Goal: Task Accomplishment & Management: Manage account settings

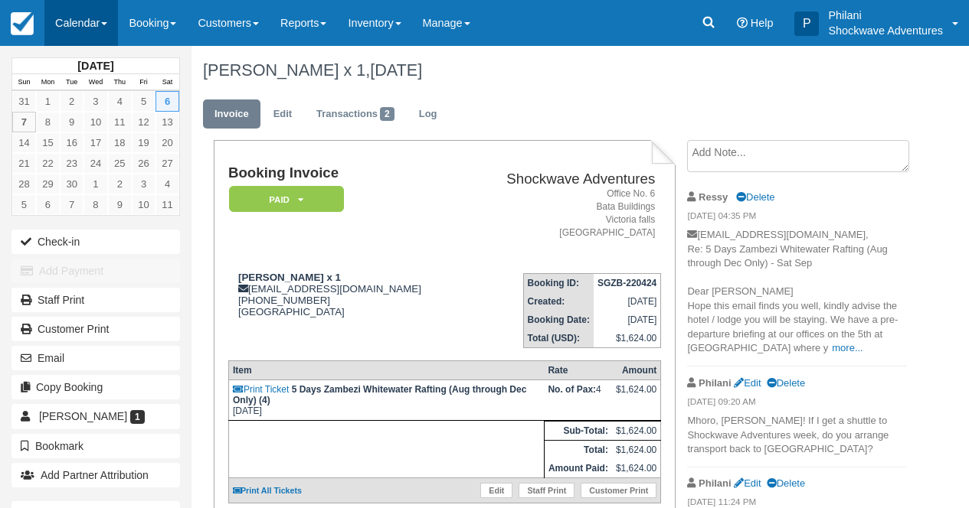
drag, startPoint x: 0, startPoint y: 0, endPoint x: 82, endPoint y: 28, distance: 86.7
click at [85, 19] on link "Calendar" at bounding box center [81, 23] width 74 height 46
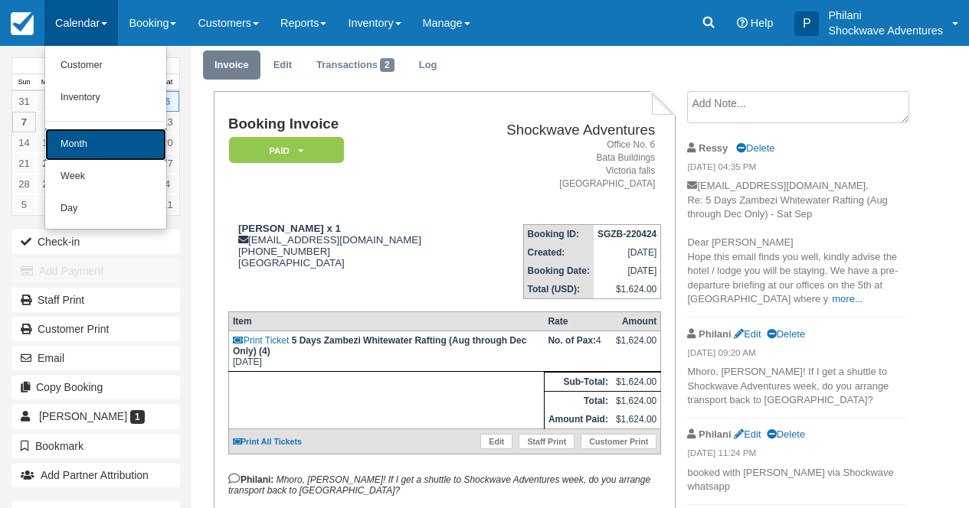
click at [107, 142] on link "Month" at bounding box center [105, 145] width 121 height 32
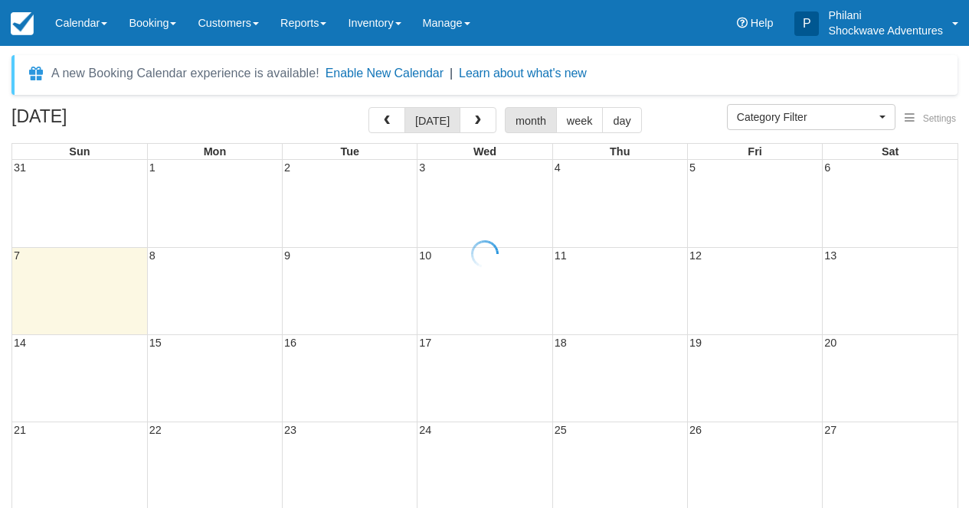
select select
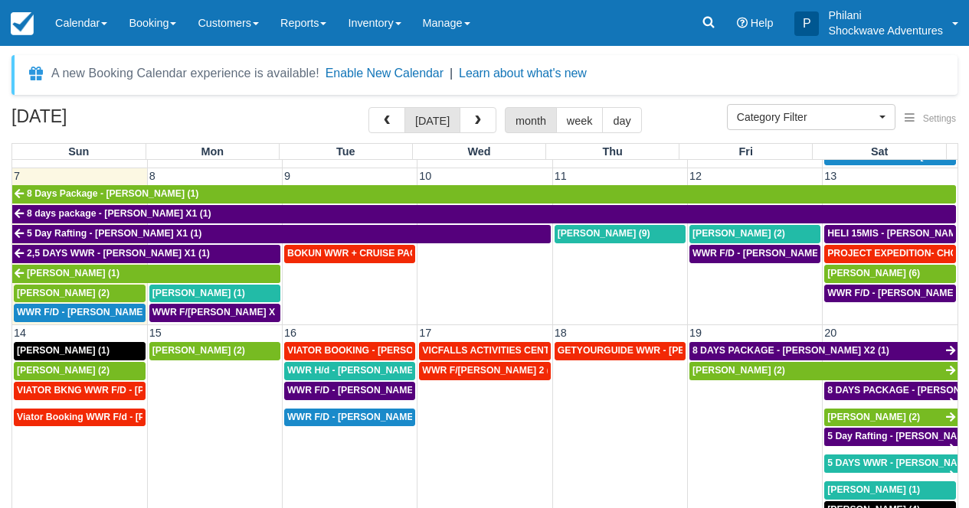
scroll to position [317, 0]
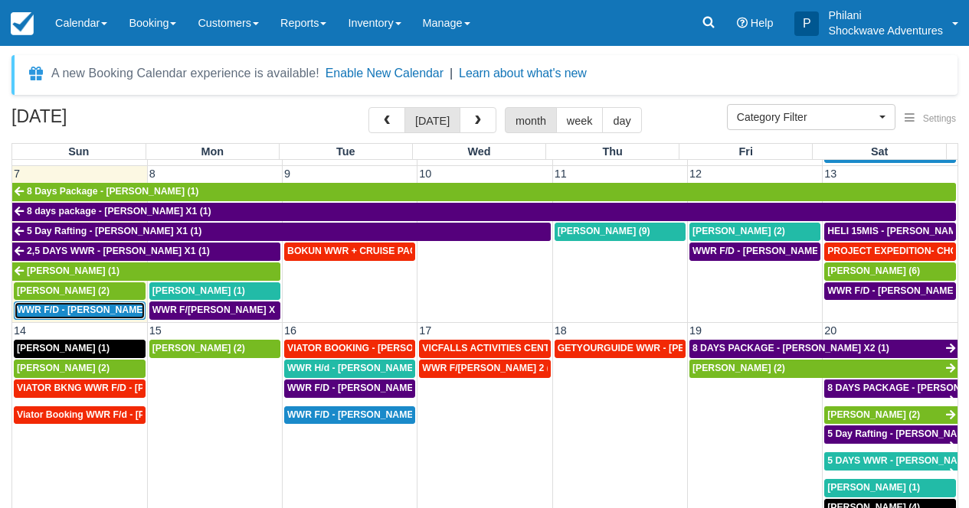
click at [96, 312] on span "WWR F/D - STEENEKAMP SIMONE X2 (2)" at bounding box center [95, 310] width 157 height 11
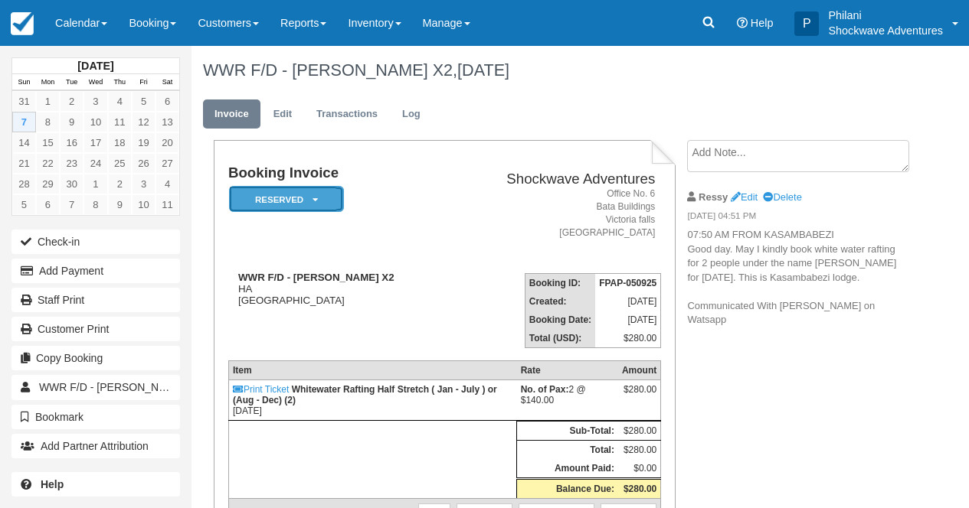
click at [306, 202] on em "Reserved" at bounding box center [286, 199] width 115 height 27
click at [326, 201] on em "Reserved" at bounding box center [286, 199] width 115 height 27
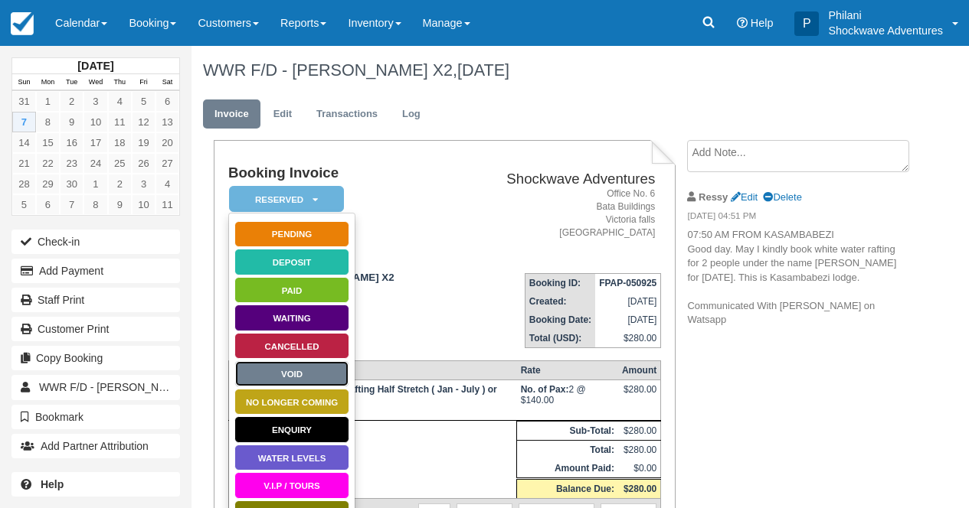
click at [290, 370] on link "Void" at bounding box center [291, 374] width 115 height 27
click at [290, 370] on th "Item" at bounding box center [372, 370] width 288 height 19
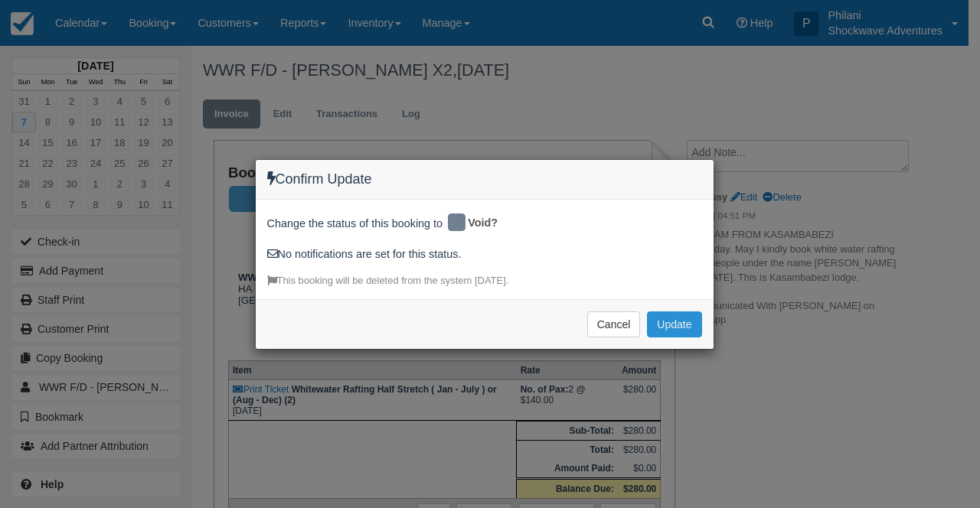
click at [688, 335] on button "Update" at bounding box center [674, 325] width 54 height 26
click at [688, 335] on div "Cancel Update Please wait" at bounding box center [485, 324] width 458 height 50
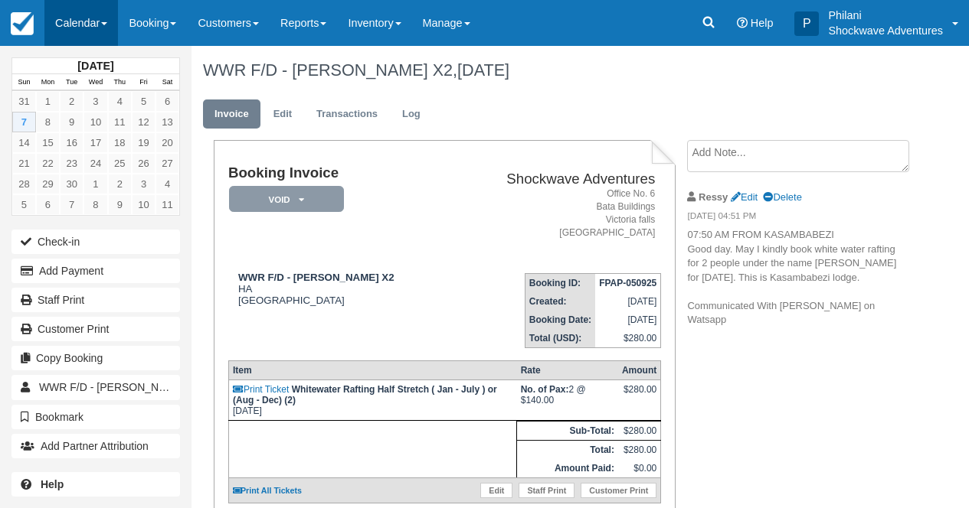
click at [103, 31] on link "Calendar" at bounding box center [81, 23] width 74 height 46
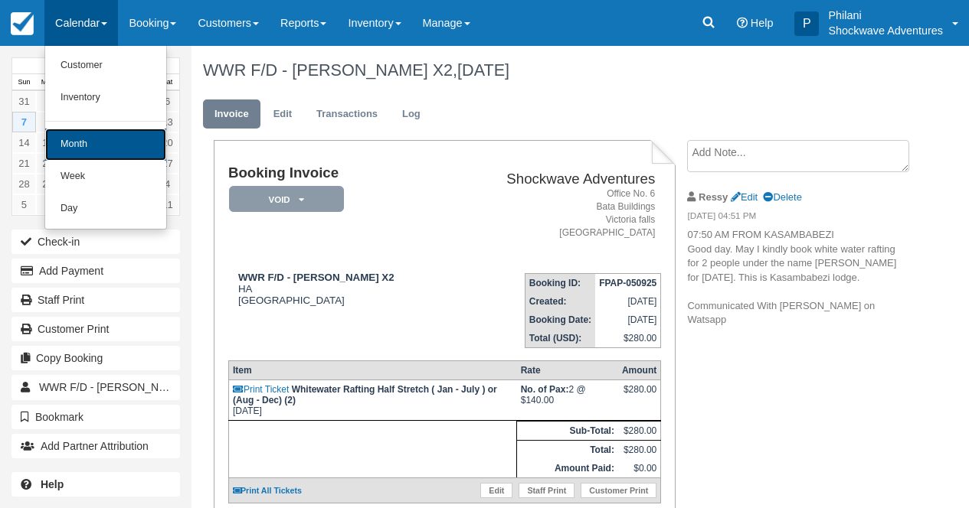
click at [96, 142] on link "Month" at bounding box center [105, 145] width 121 height 32
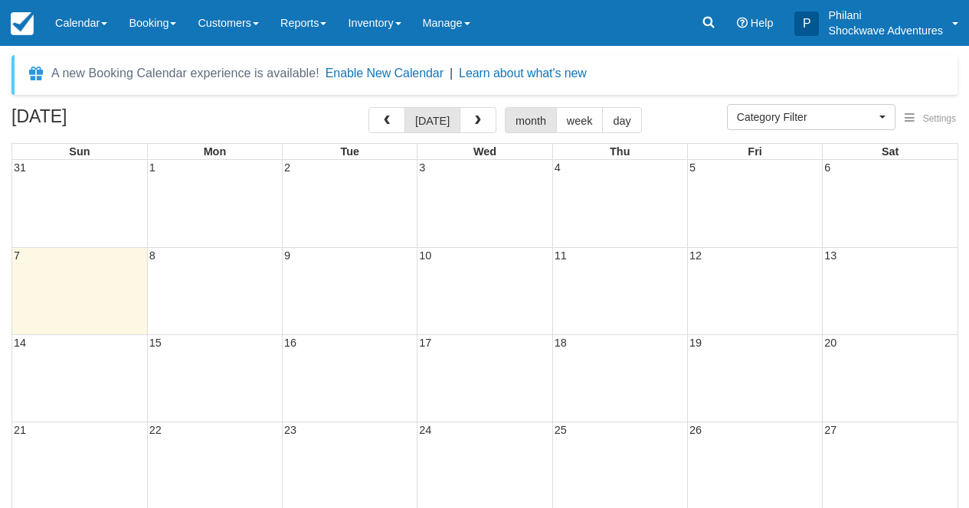
select select
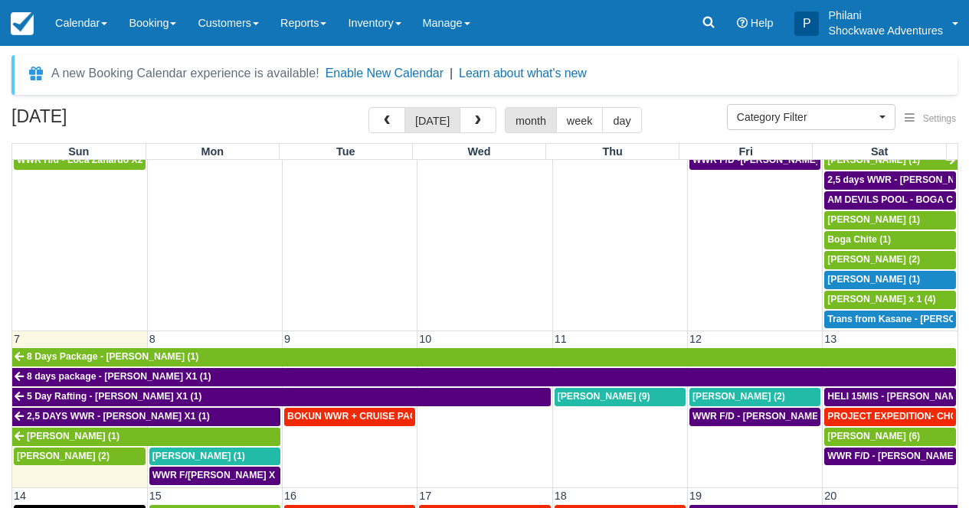
scroll to position [221, 0]
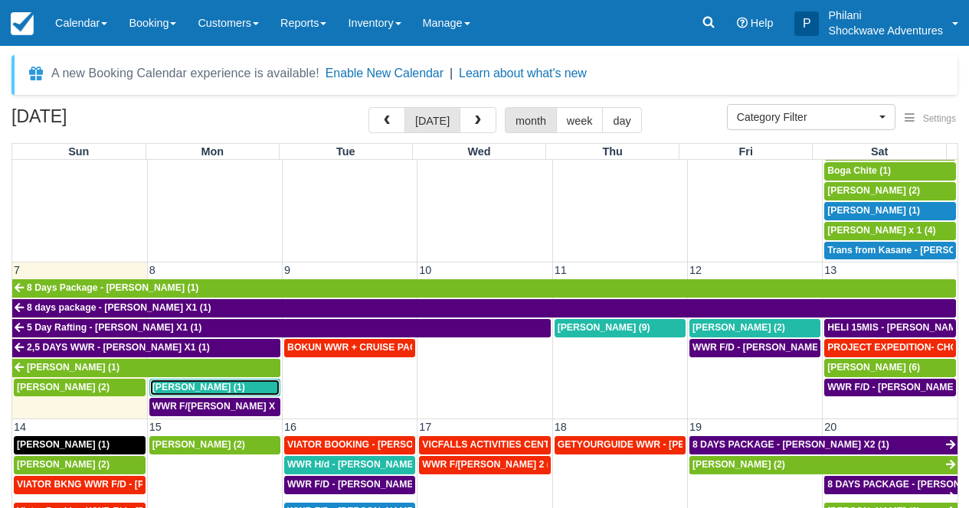
click at [220, 388] on span "Rodney Carabott (1)" at bounding box center [198, 387] width 93 height 11
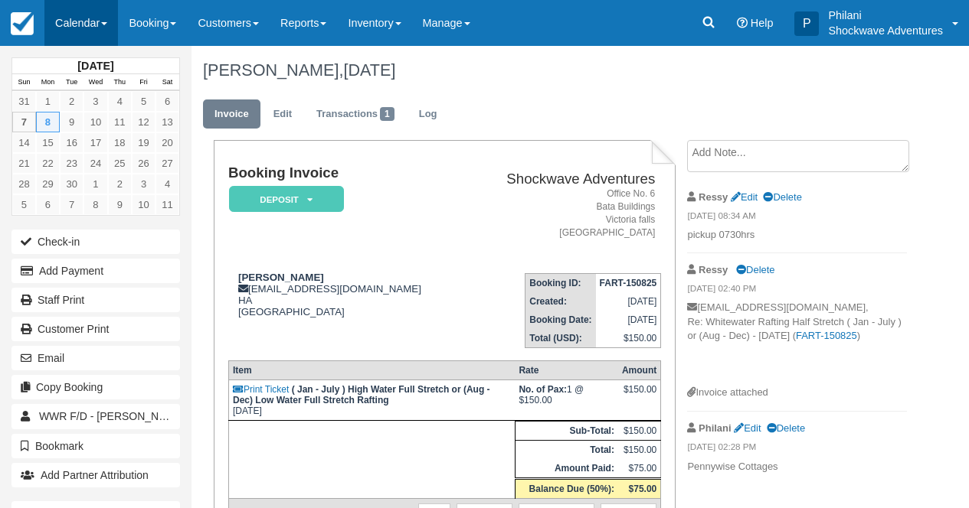
click at [83, 17] on link "Calendar" at bounding box center [81, 23] width 74 height 46
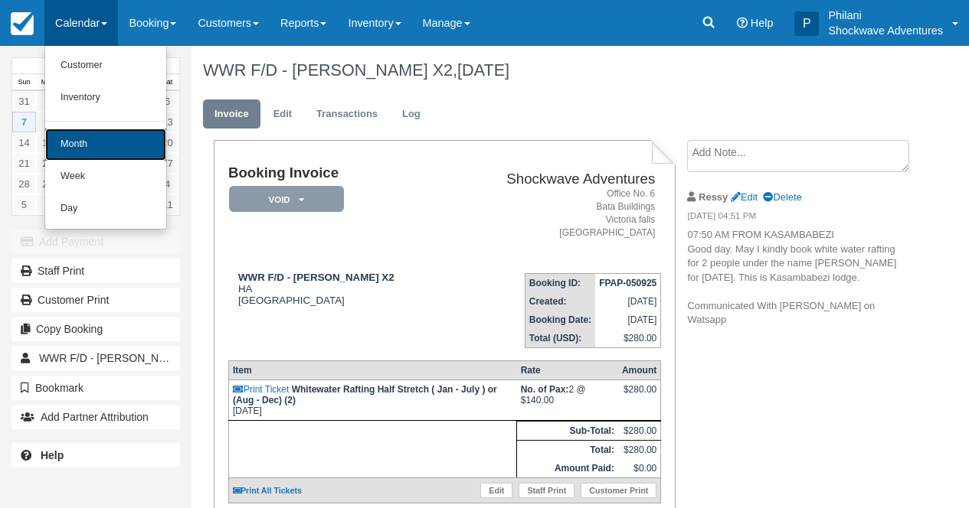
click at [91, 140] on link "Month" at bounding box center [105, 145] width 121 height 32
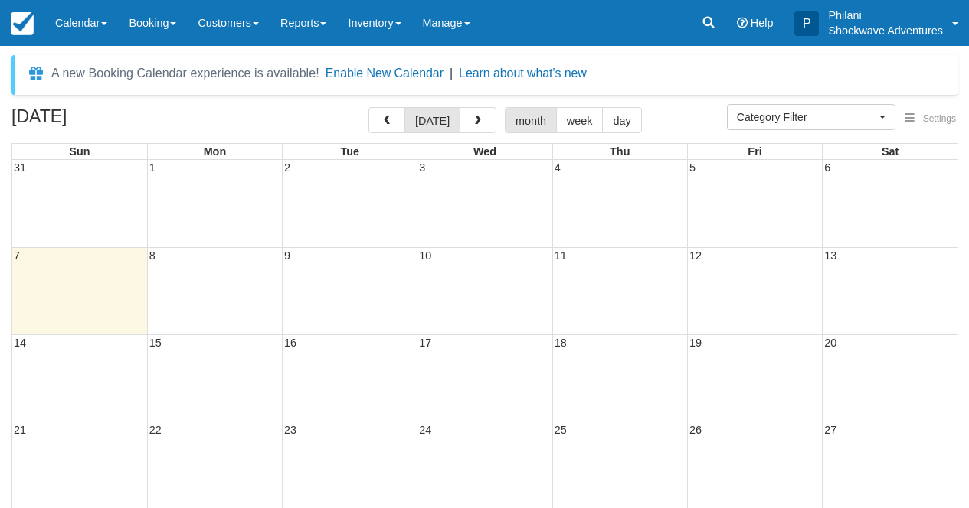
select select
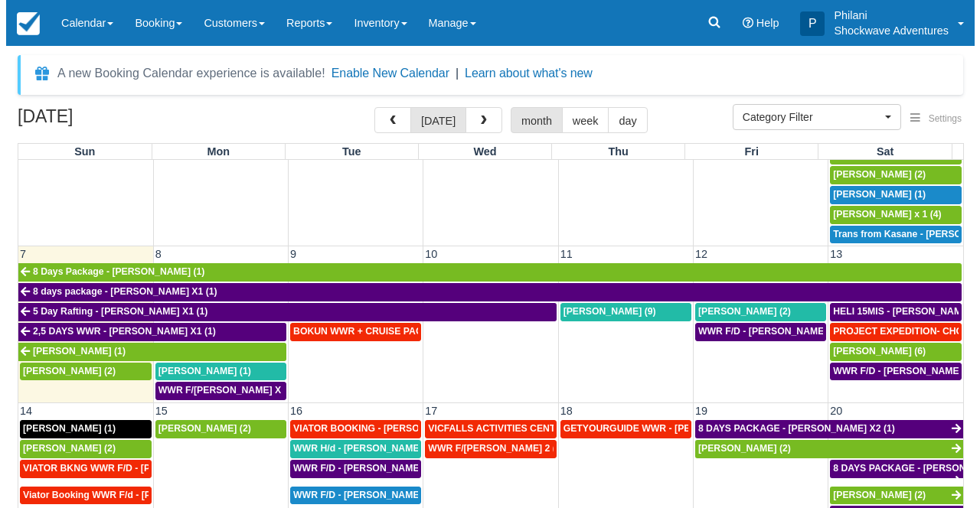
scroll to position [248, 0]
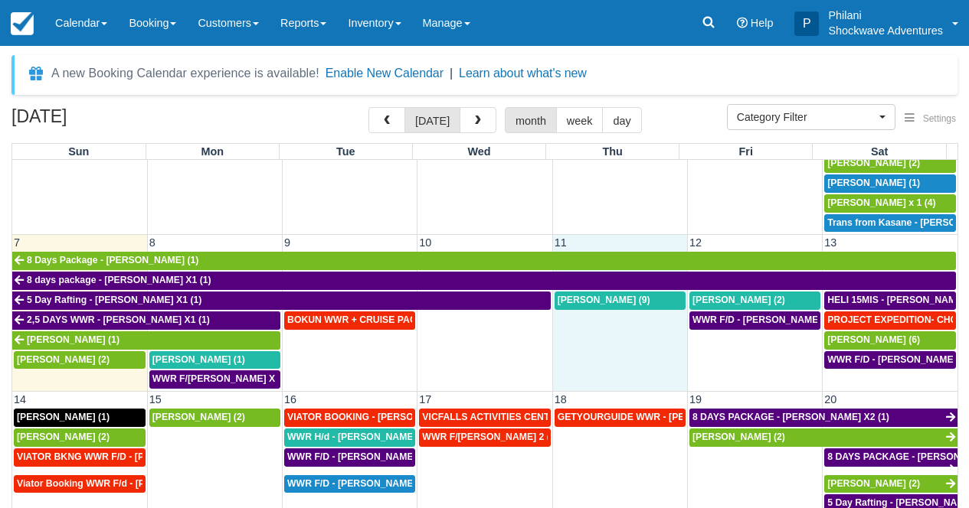
click at [595, 343] on td "Valentin Bouchet (9)" at bounding box center [619, 340] width 135 height 99
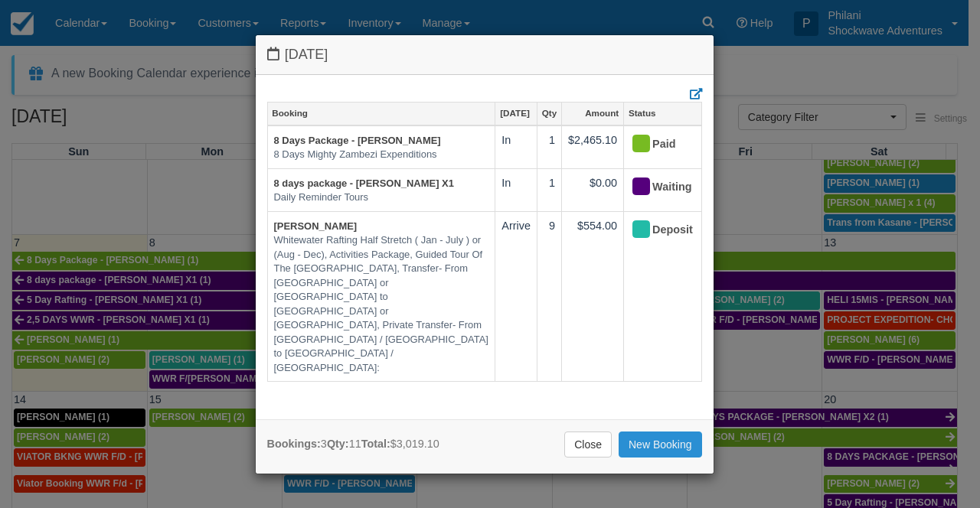
click at [642, 450] on link "New Booking" at bounding box center [660, 445] width 83 height 26
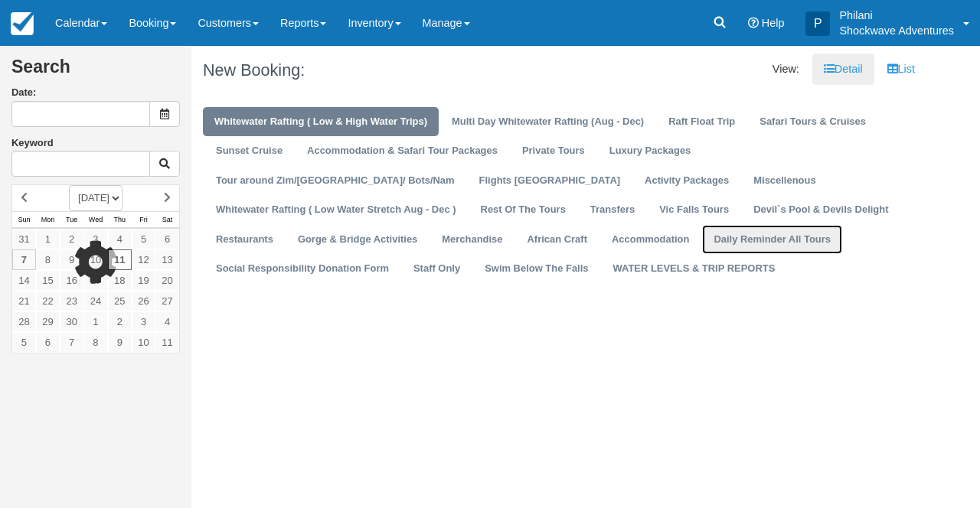
type input "09/11/25"
click at [702, 243] on link "Daily Reminder All Tours" at bounding box center [772, 240] width 140 height 30
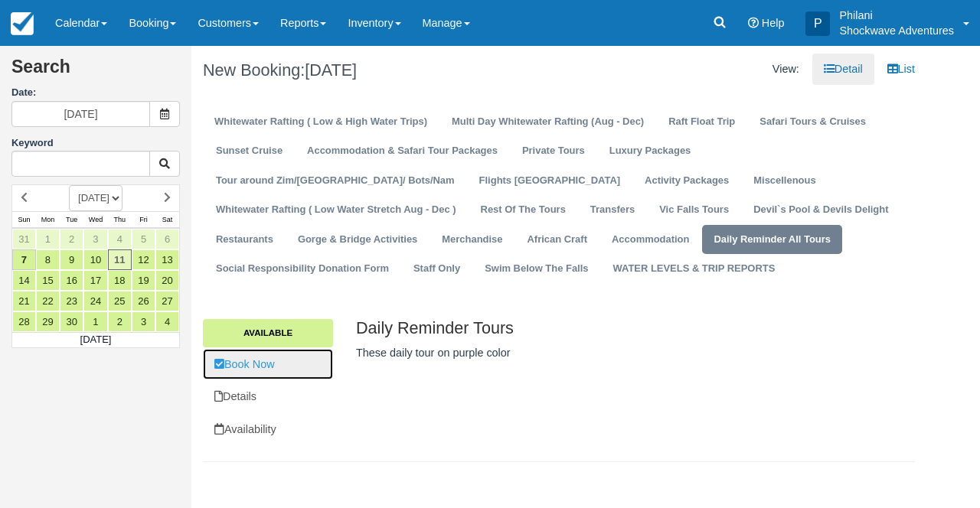
click at [255, 367] on link "Book Now" at bounding box center [268, 364] width 130 height 31
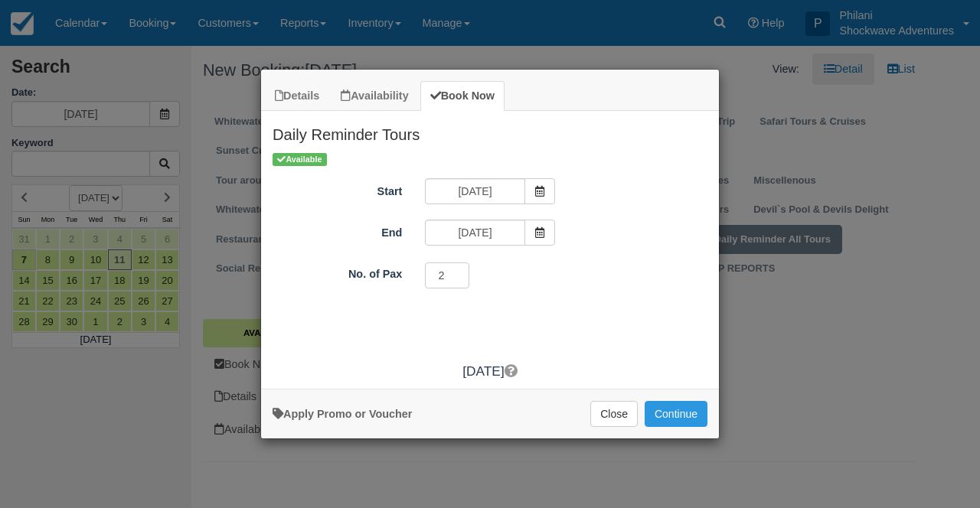
click at [455, 275] on input "2" at bounding box center [447, 276] width 44 height 26
click at [457, 272] on input "3" at bounding box center [447, 276] width 44 height 26
click at [457, 272] on input "4" at bounding box center [447, 276] width 44 height 26
click at [456, 282] on input "3" at bounding box center [447, 276] width 44 height 26
click at [456, 282] on input "2" at bounding box center [447, 276] width 44 height 26
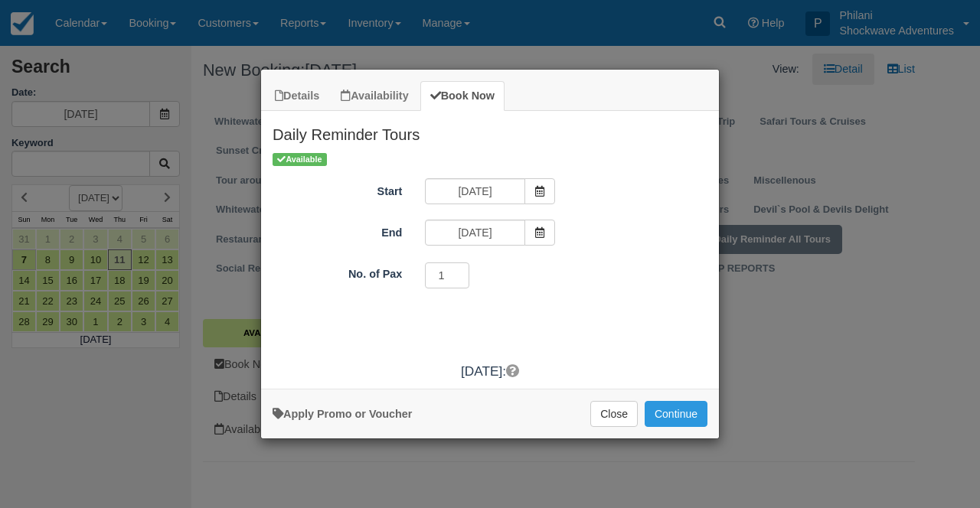
click at [456, 282] on input "1" at bounding box center [447, 276] width 44 height 26
click at [462, 273] on input "2" at bounding box center [447, 276] width 44 height 26
type input "3"
click at [461, 272] on input "3" at bounding box center [447, 276] width 44 height 26
click at [674, 414] on button "Continue" at bounding box center [676, 414] width 63 height 26
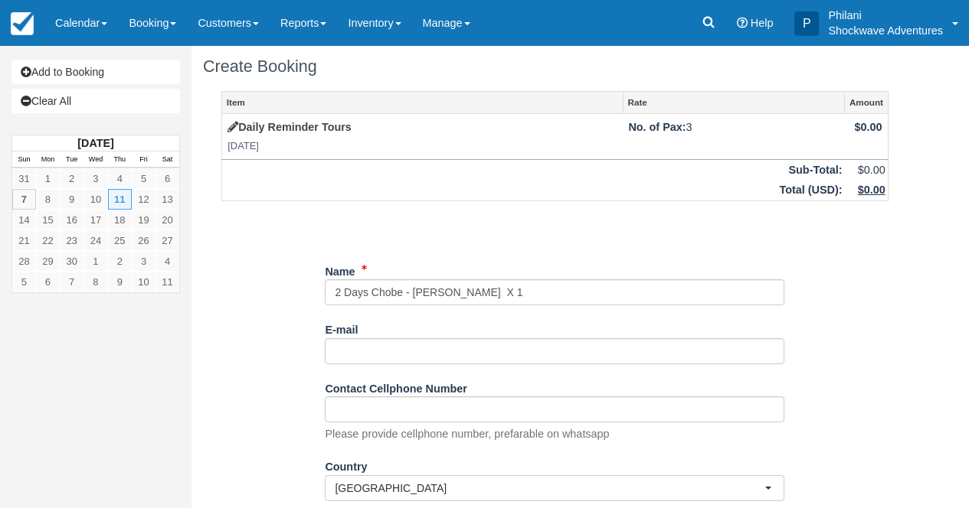
scroll to position [233, 0]
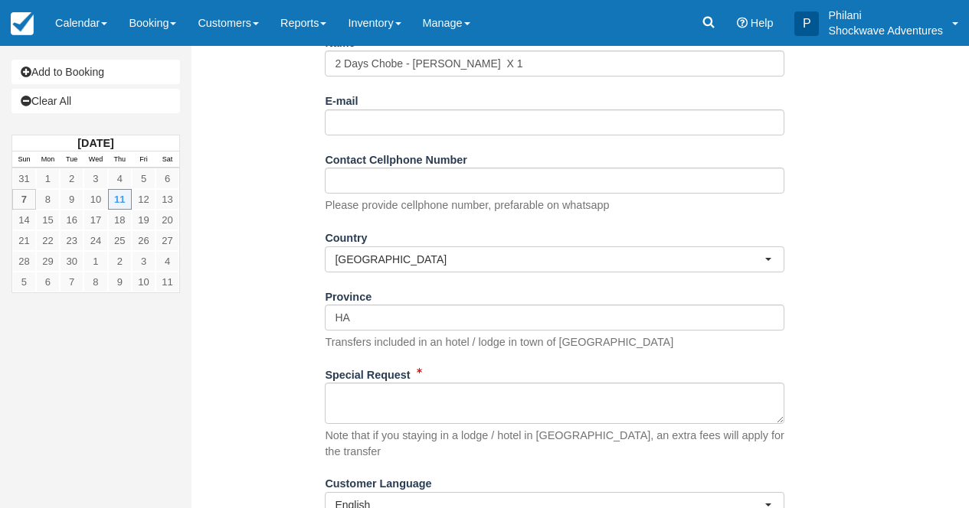
type input "2 Days Chobe - [PERSON_NAME] X 1"
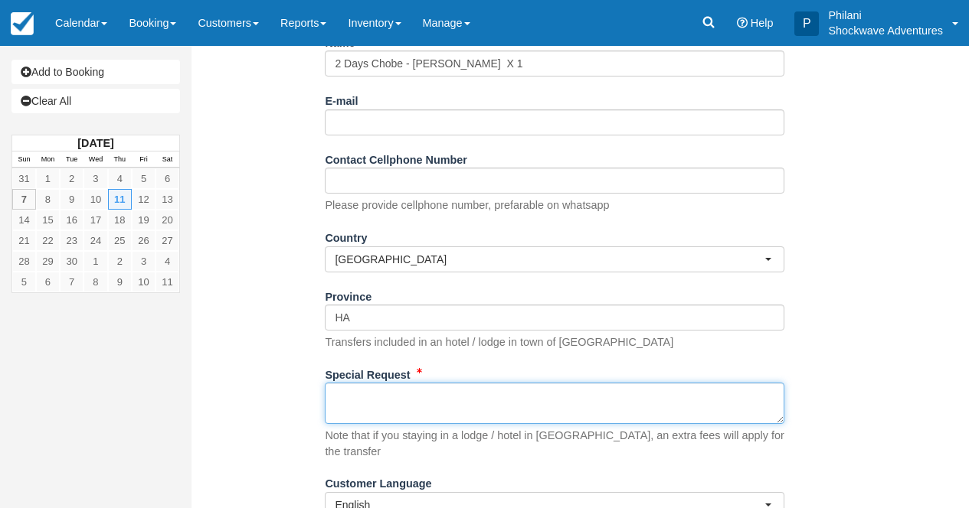
click at [410, 401] on textarea "Special Request" at bounding box center [554, 403] width 459 height 41
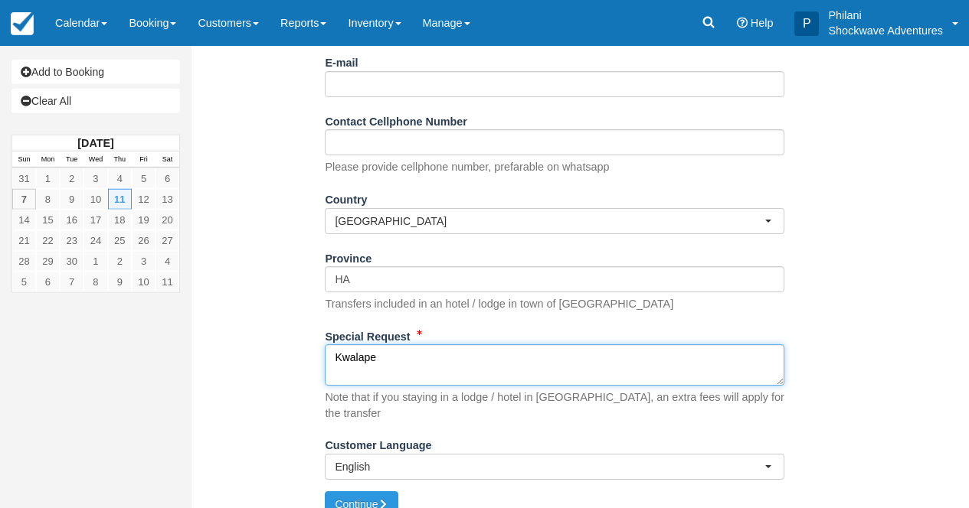
scroll to position [283, 0]
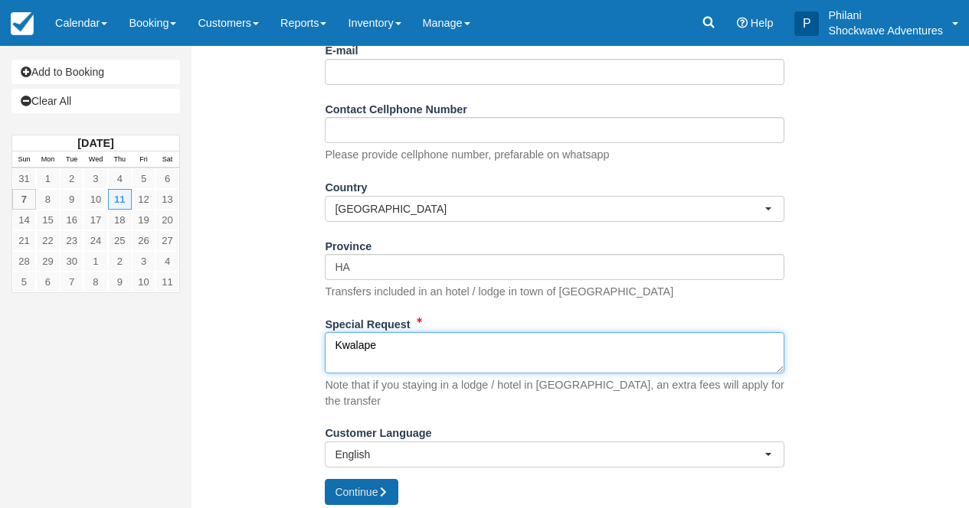
type textarea "Kwalape"
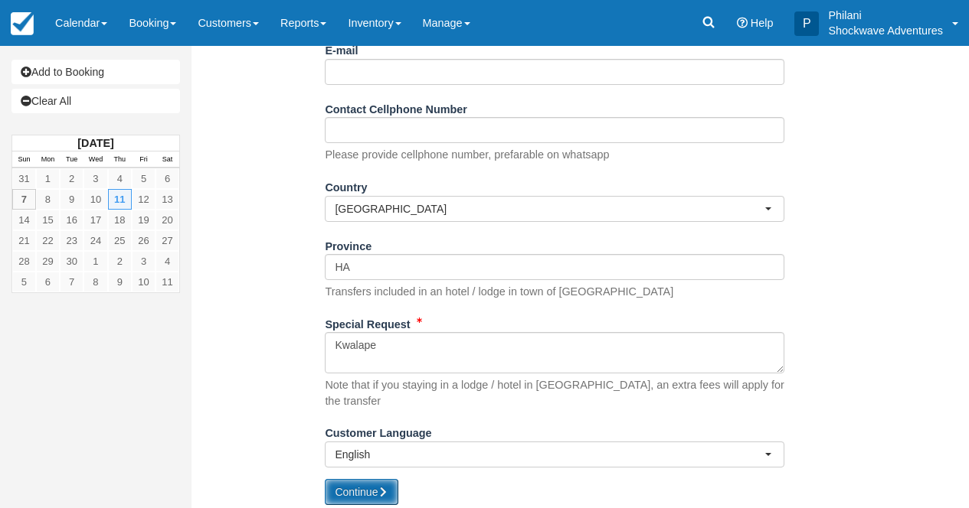
click at [388, 487] on icon "submit" at bounding box center [383, 492] width 11 height 11
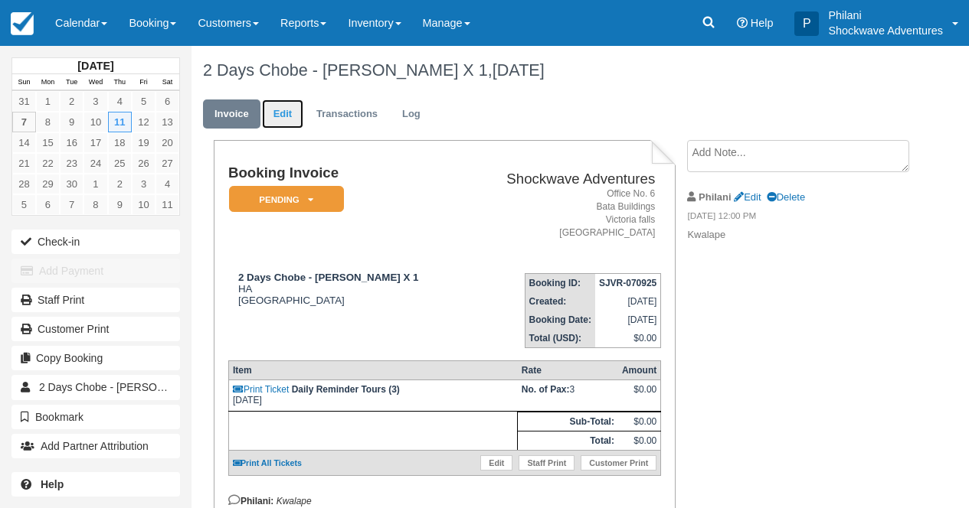
click at [274, 119] on link "Edit" at bounding box center [282, 115] width 41 height 30
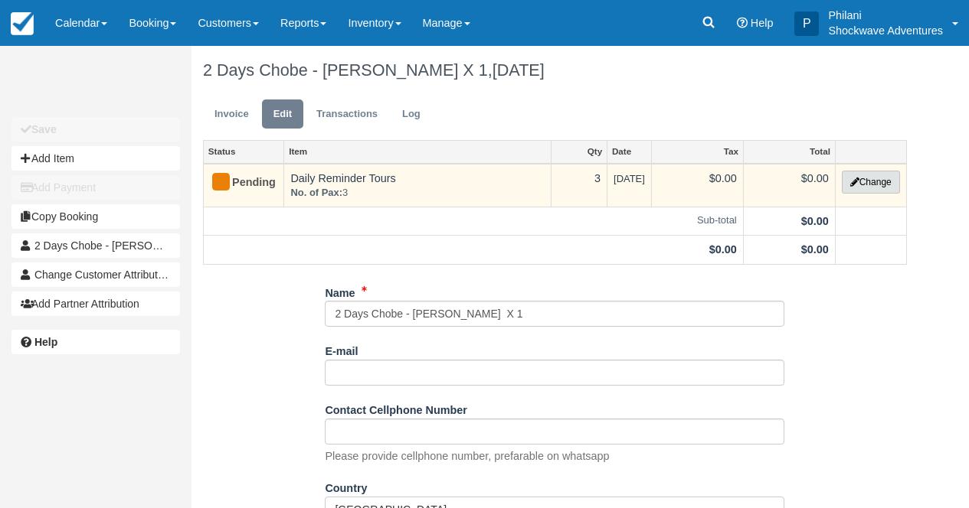
click at [867, 185] on button "Change" at bounding box center [871, 182] width 58 height 23
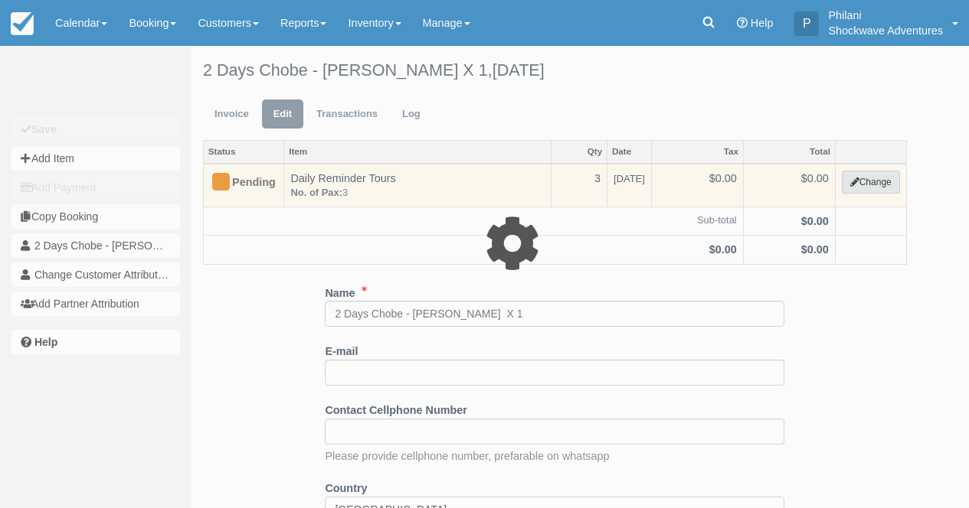
select select "36"
type input "0.00"
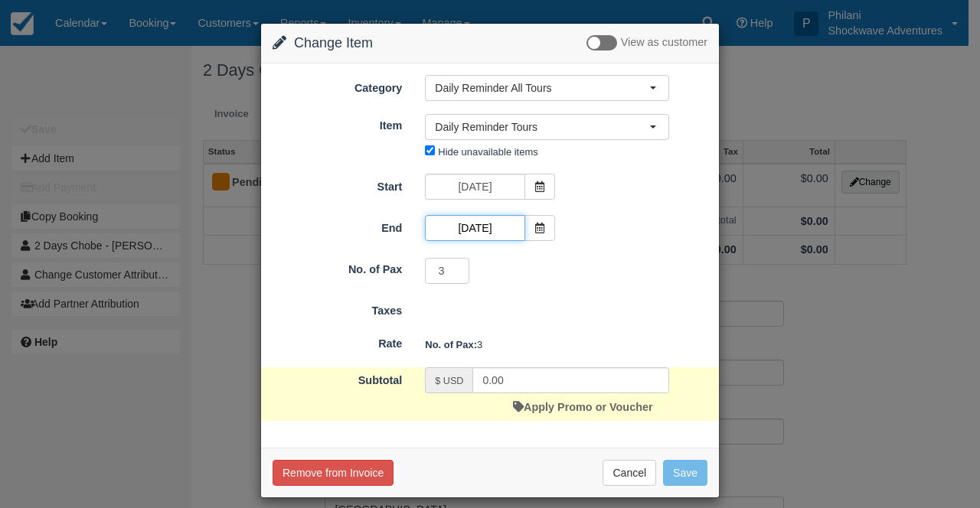
click at [479, 232] on input "[DATE]" at bounding box center [475, 228] width 100 height 26
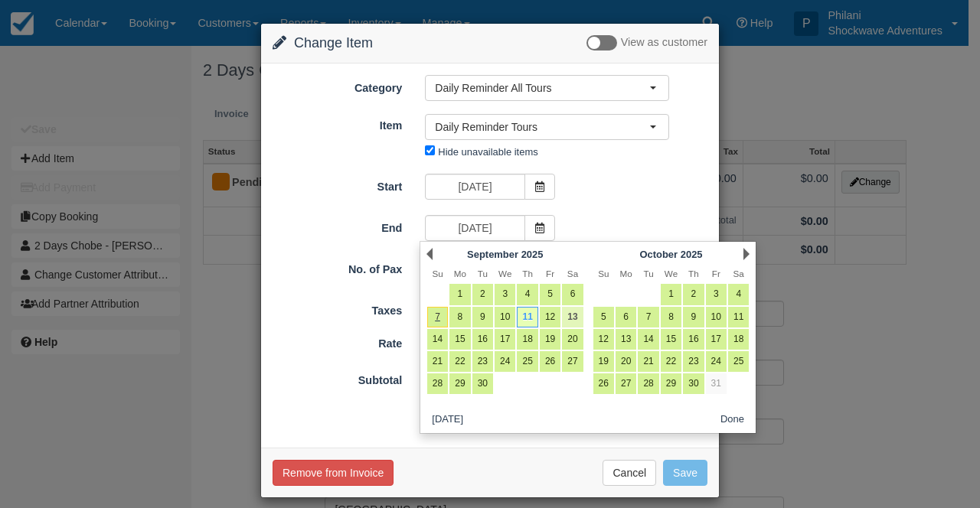
click at [580, 315] on link "13" at bounding box center [572, 317] width 21 height 21
type input "[DATE]"
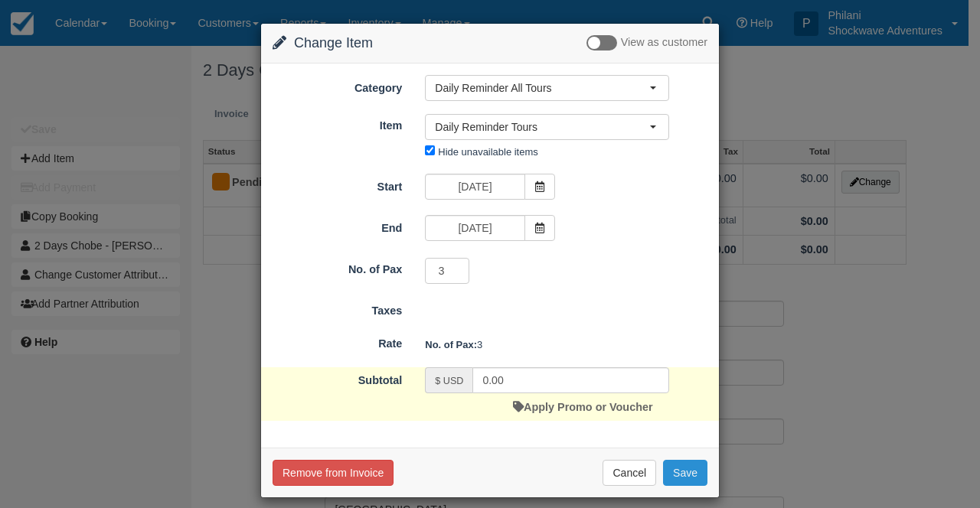
click at [681, 475] on button "Save" at bounding box center [685, 473] width 44 height 26
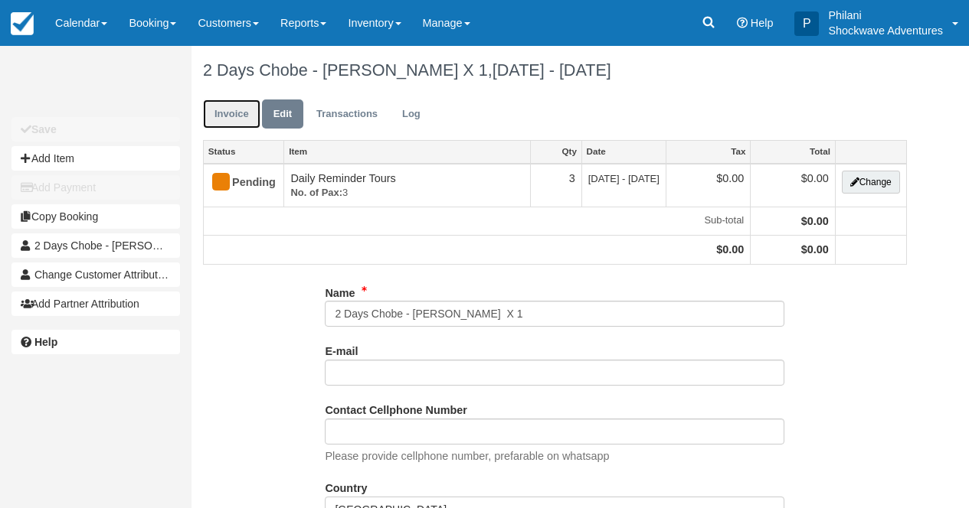
click at [227, 118] on link "Invoice" at bounding box center [231, 115] width 57 height 30
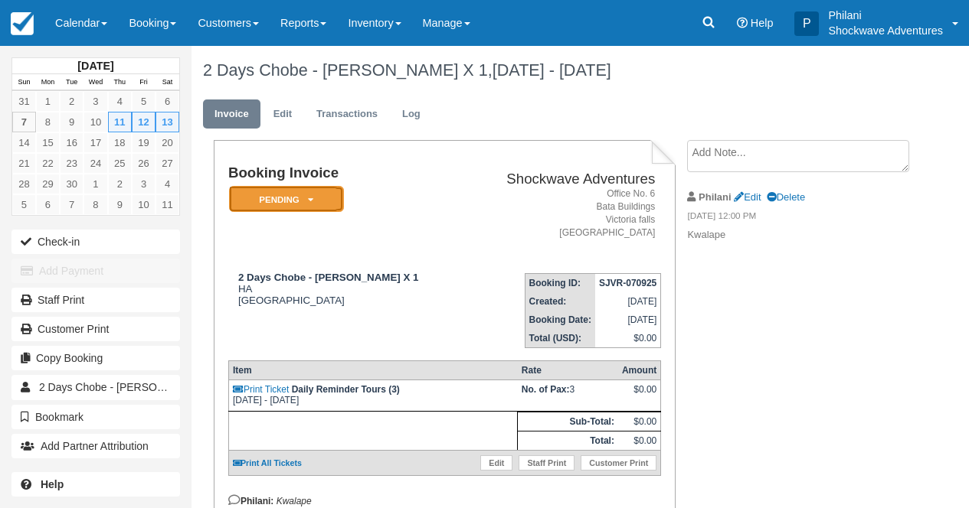
click at [306, 203] on em "Pending" at bounding box center [286, 199] width 115 height 27
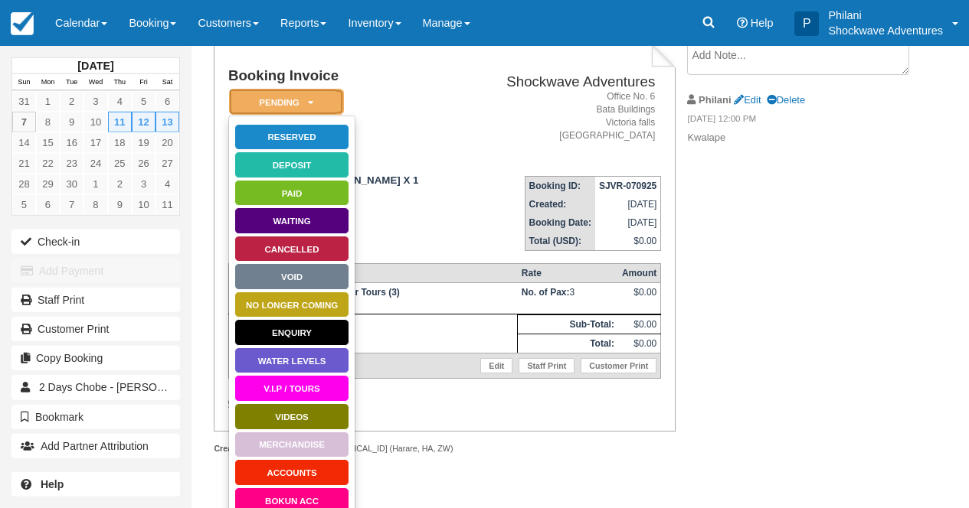
scroll to position [98, 0]
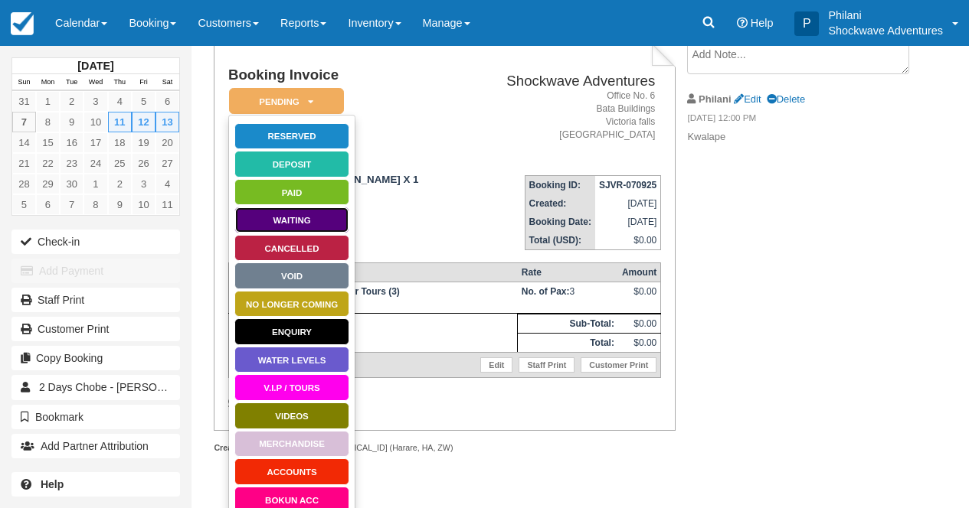
click at [296, 225] on link "Waiting" at bounding box center [291, 220] width 115 height 27
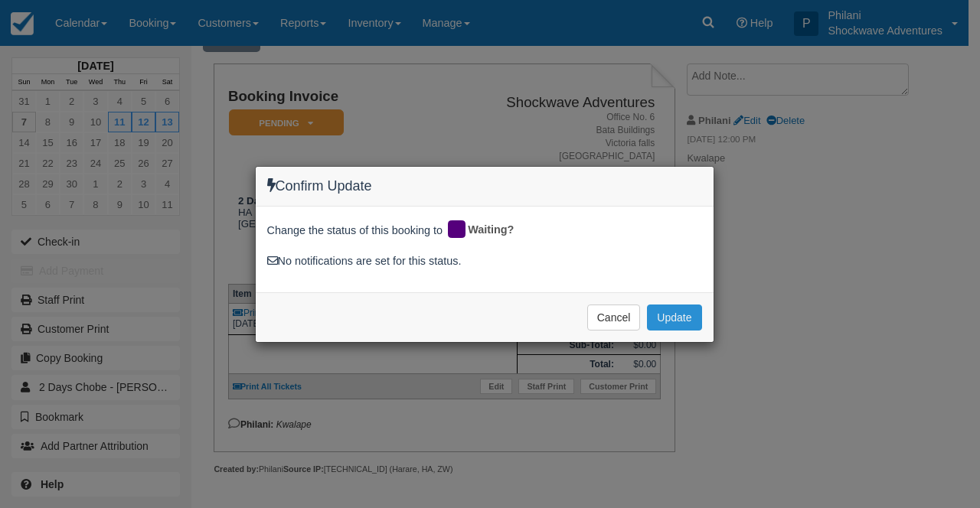
click at [656, 307] on button "Update" at bounding box center [674, 318] width 54 height 26
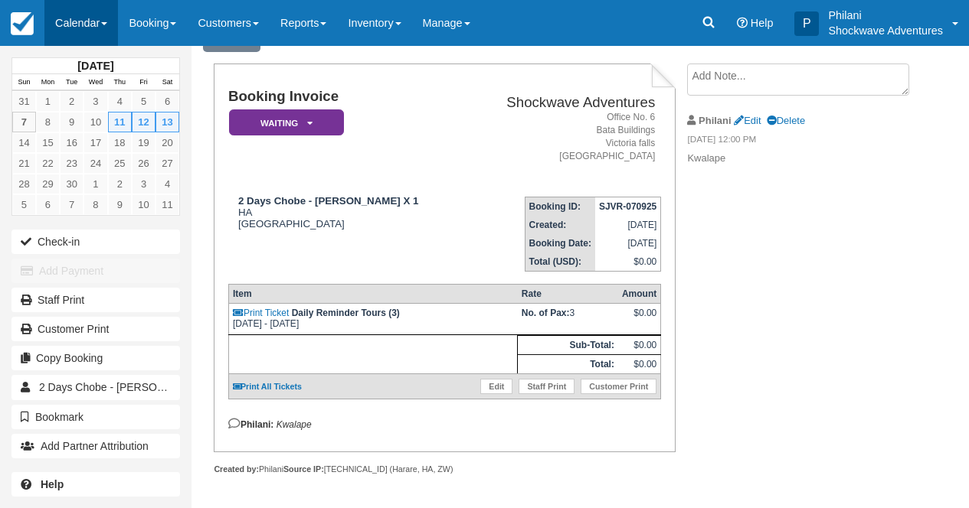
click at [80, 25] on link "Calendar" at bounding box center [81, 23] width 74 height 46
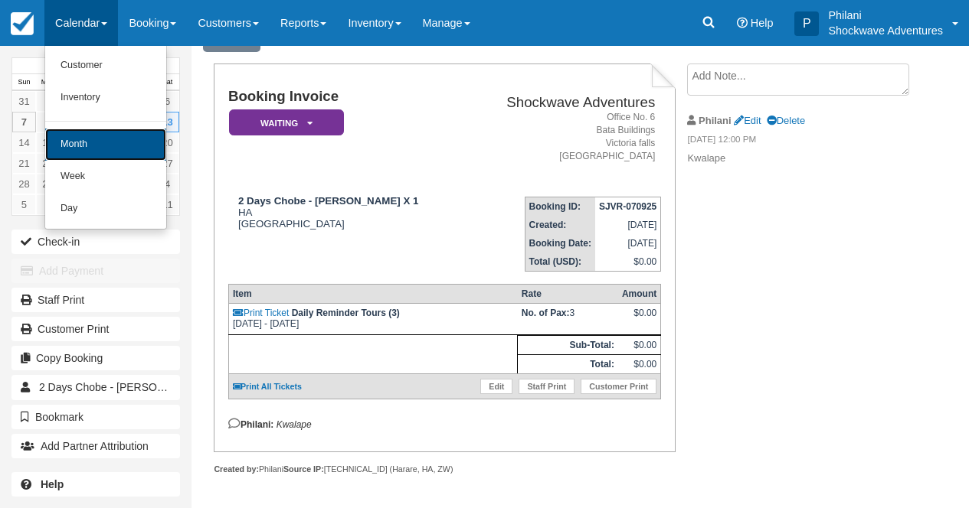
click at [90, 146] on link "Month" at bounding box center [105, 145] width 121 height 32
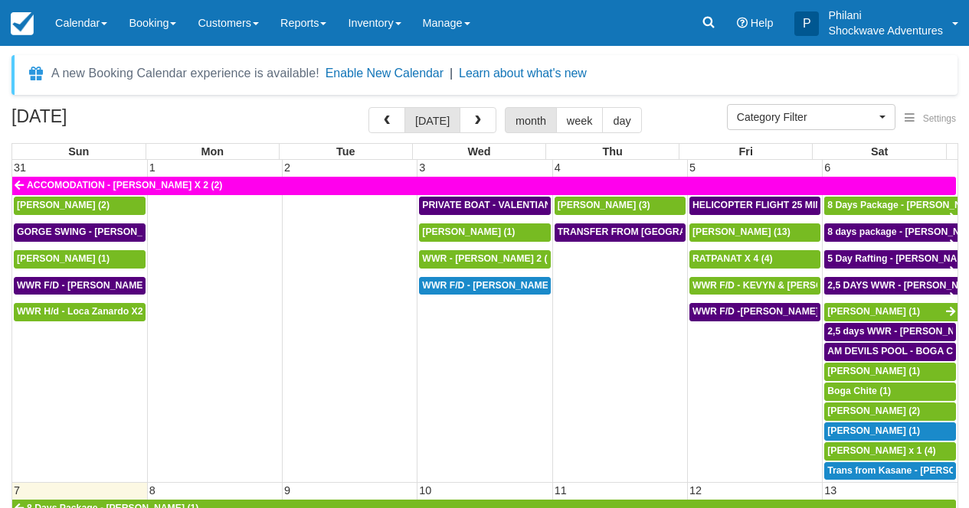
select select
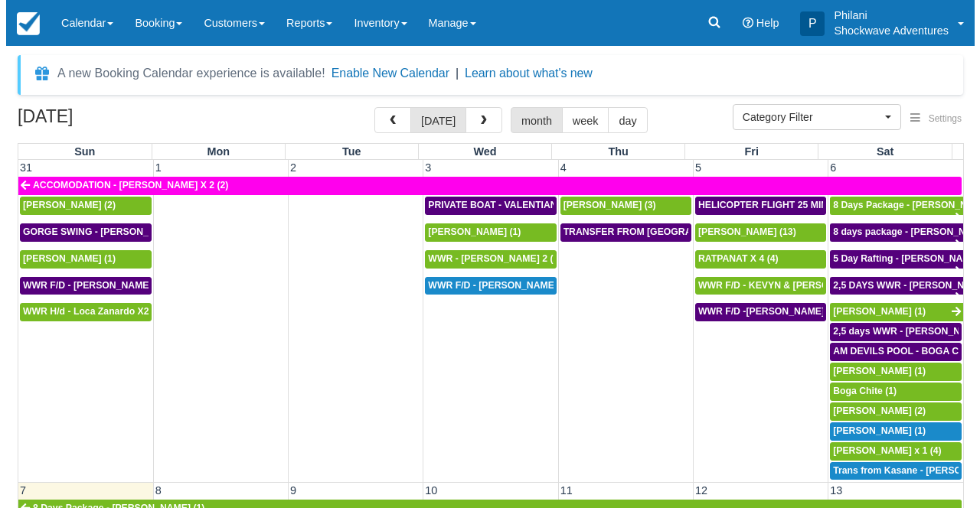
scroll to position [221, 0]
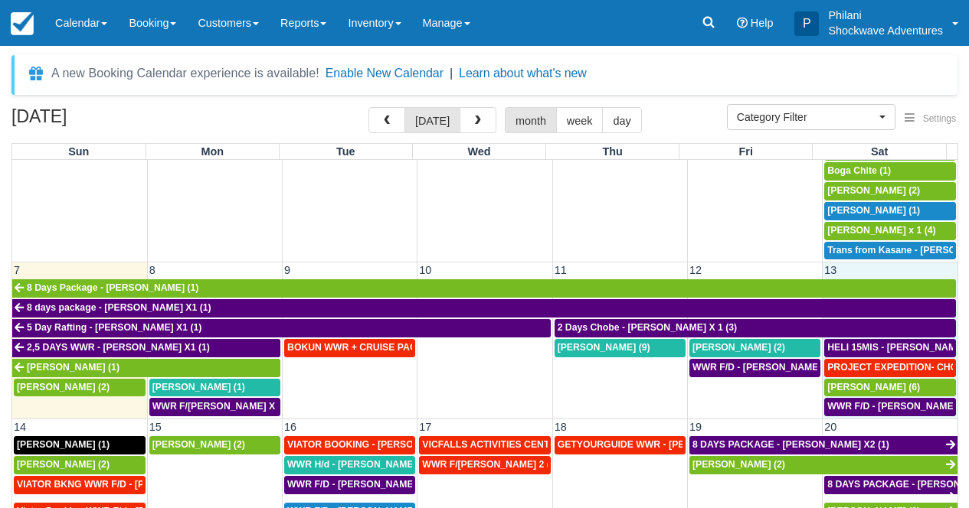
click at [851, 273] on td "13" at bounding box center [889, 271] width 135 height 16
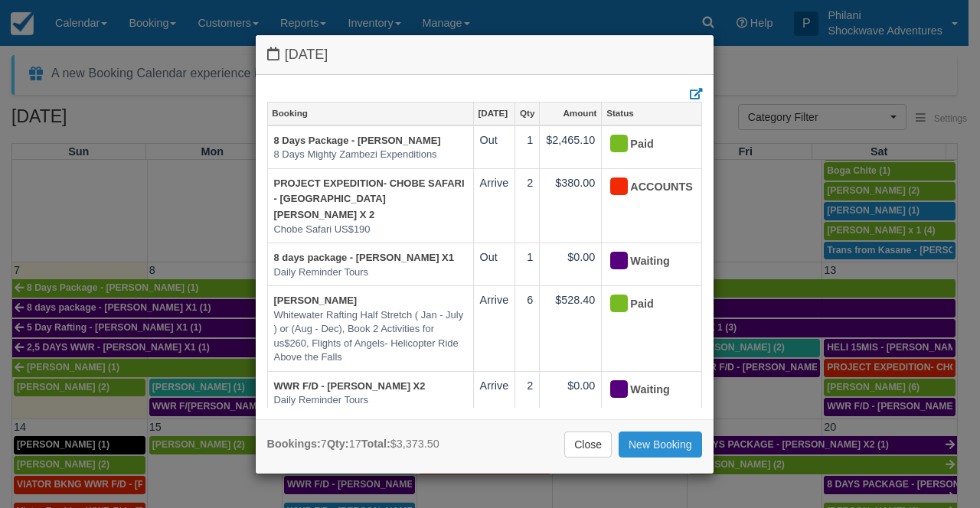
click at [655, 449] on link "New Booking" at bounding box center [660, 445] width 83 height 26
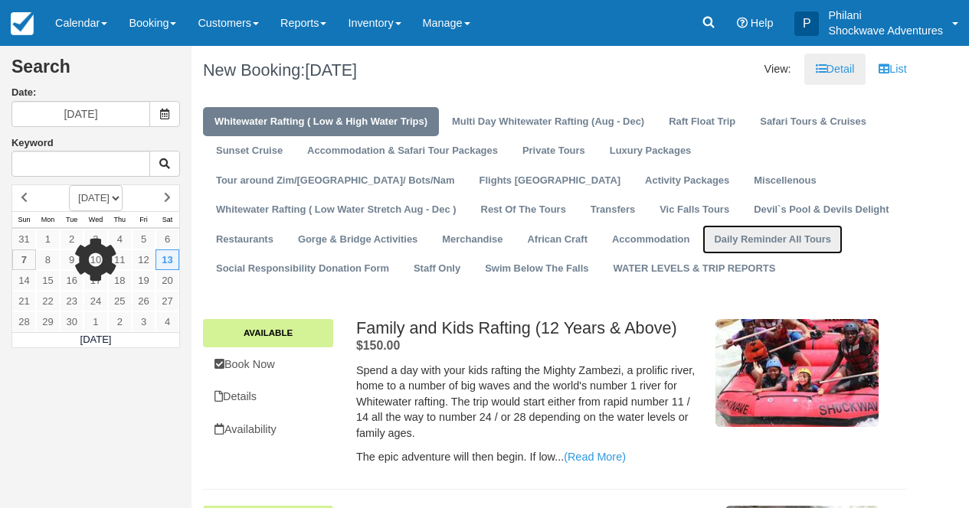
click at [702, 240] on link "Daily Reminder All Tours" at bounding box center [772, 240] width 140 height 30
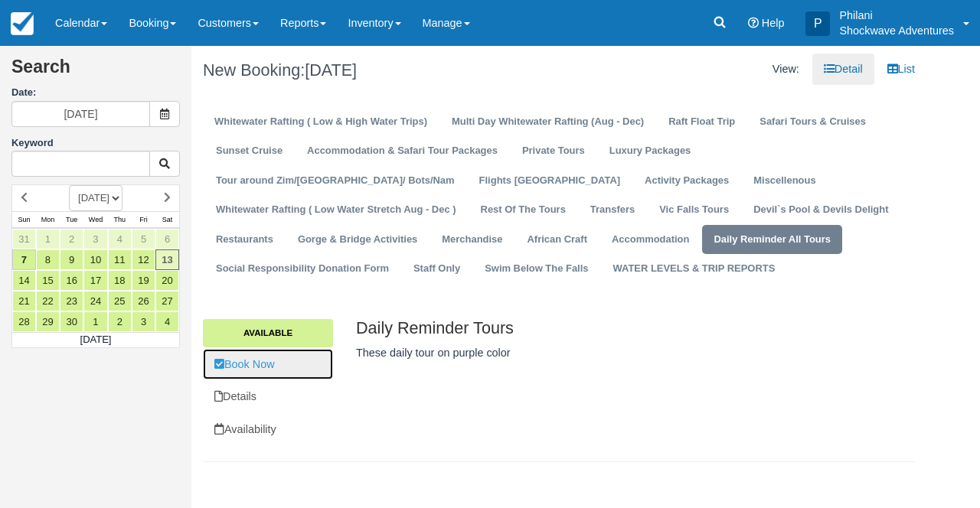
click at [289, 367] on link "Book Now" at bounding box center [268, 364] width 130 height 31
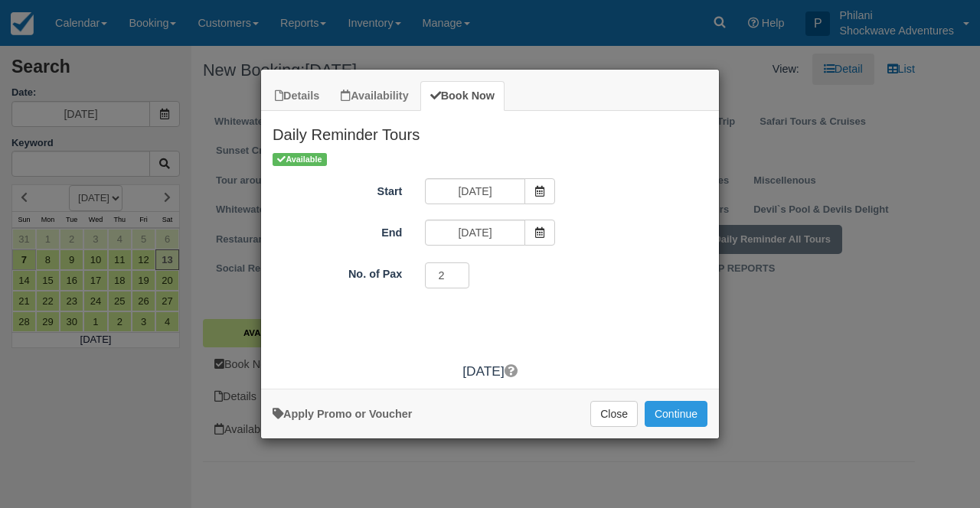
type input "2"
click at [459, 272] on input "2" at bounding box center [447, 276] width 44 height 26
click at [680, 415] on button "Continue" at bounding box center [676, 414] width 63 height 26
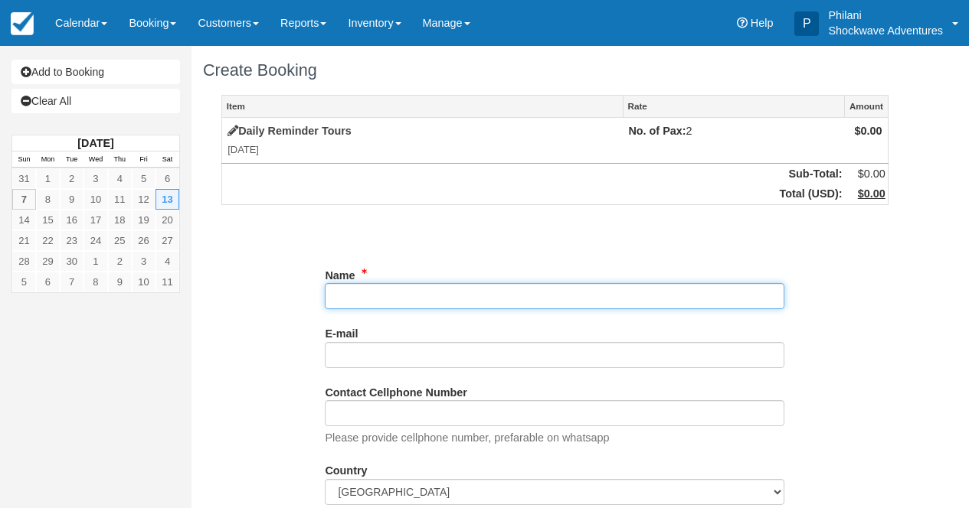
click at [355, 299] on input "Name" at bounding box center [554, 296] width 459 height 26
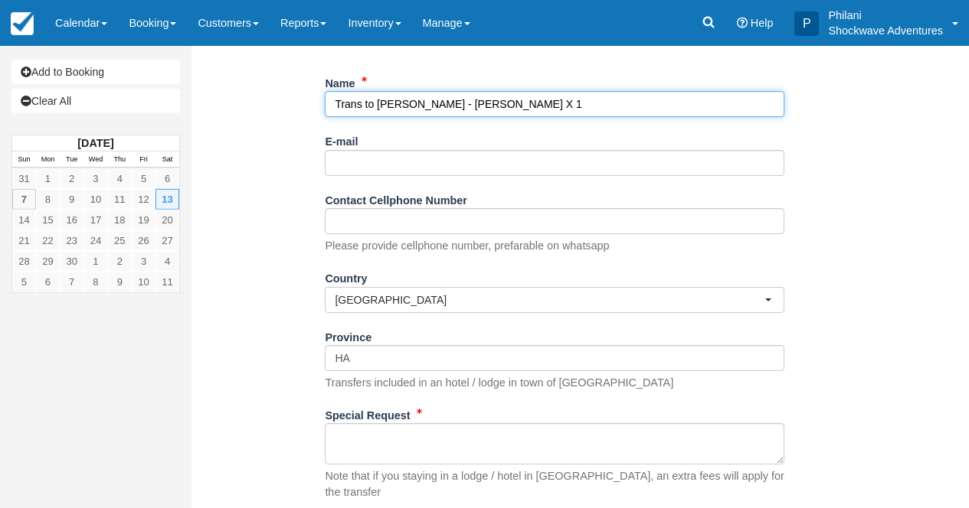
scroll to position [245, 0]
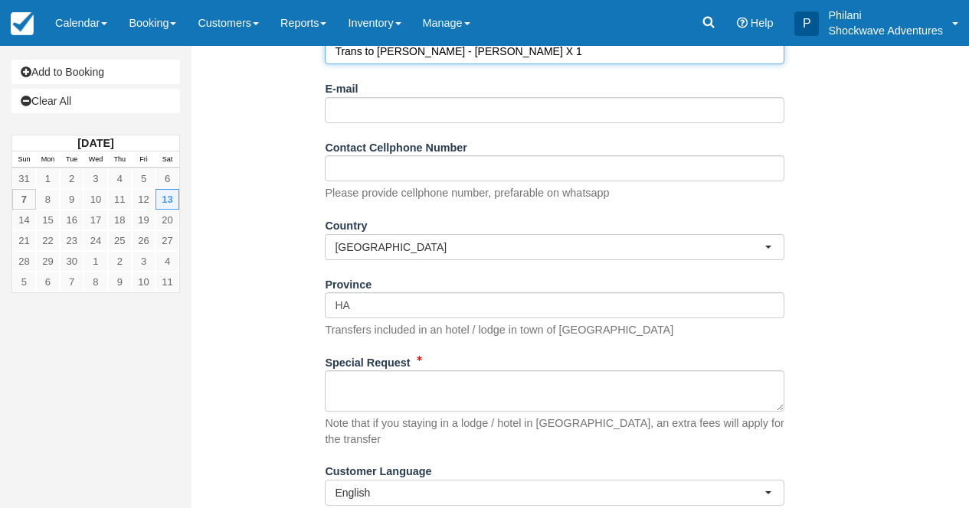
type input "Trans to Livingstone - Ruth Huwe X 1"
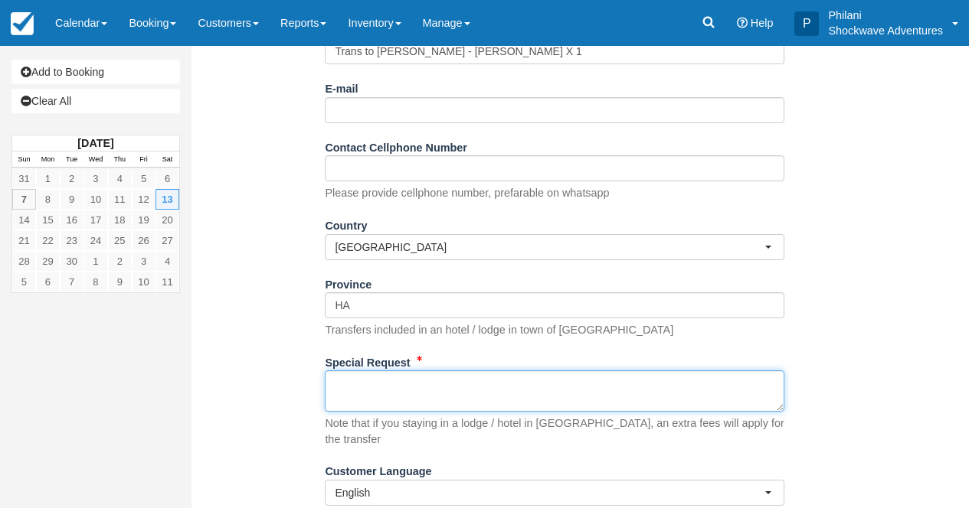
click at [387, 394] on textarea "Special Request" at bounding box center [554, 391] width 459 height 41
click at [374, 386] on textarea "drop off Chrismar" at bounding box center [554, 391] width 459 height 41
click at [446, 390] on textarea "drop off Chrismar" at bounding box center [554, 391] width 459 height 41
click at [374, 384] on textarea "drop off Chrismar" at bounding box center [554, 391] width 459 height 41
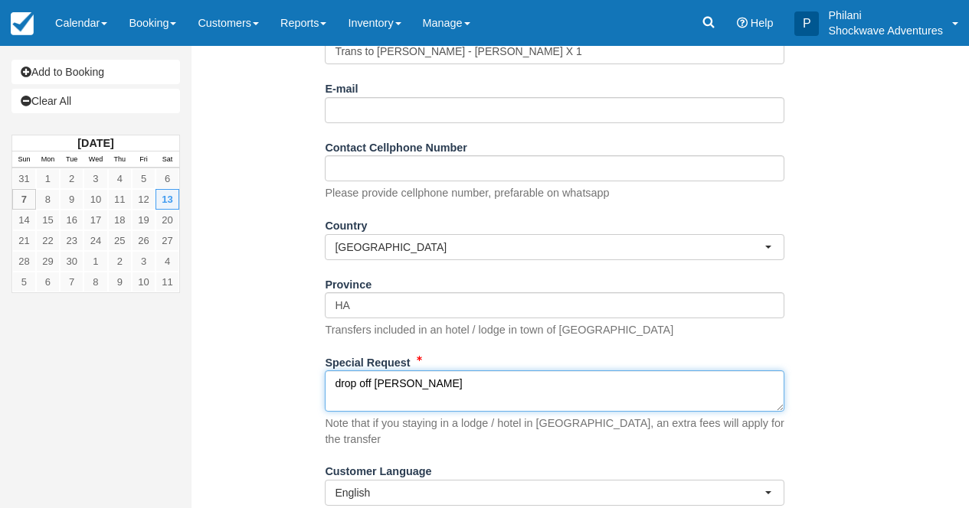
click at [374, 384] on textarea "drop off Chrismar" at bounding box center [554, 391] width 459 height 41
click at [380, 386] on textarea "drop off Chrismar" at bounding box center [554, 391] width 459 height 41
click at [378, 387] on textarea "drop off Chrismar" at bounding box center [554, 391] width 459 height 41
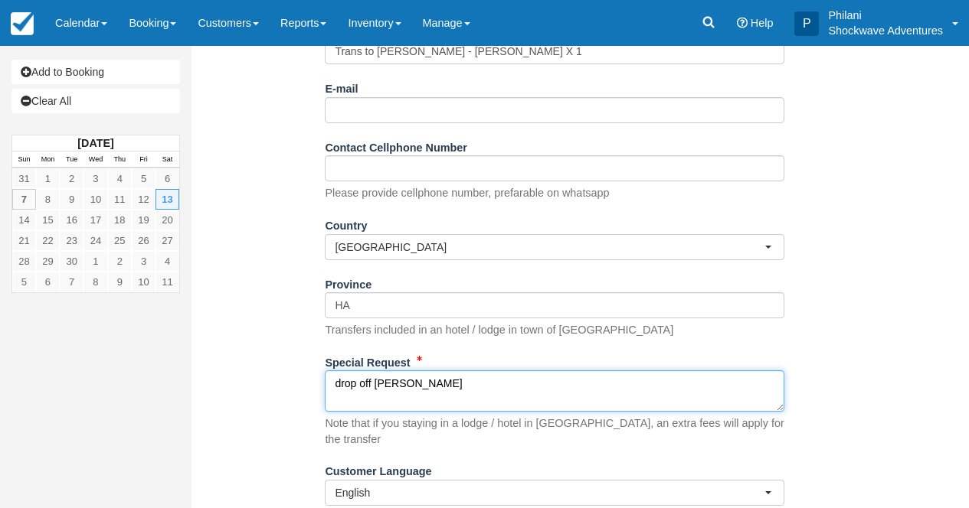
click at [387, 392] on textarea "drop off Chrismar" at bounding box center [554, 391] width 459 height 41
click at [457, 389] on textarea "drop off @ Chrismar" at bounding box center [554, 391] width 459 height 41
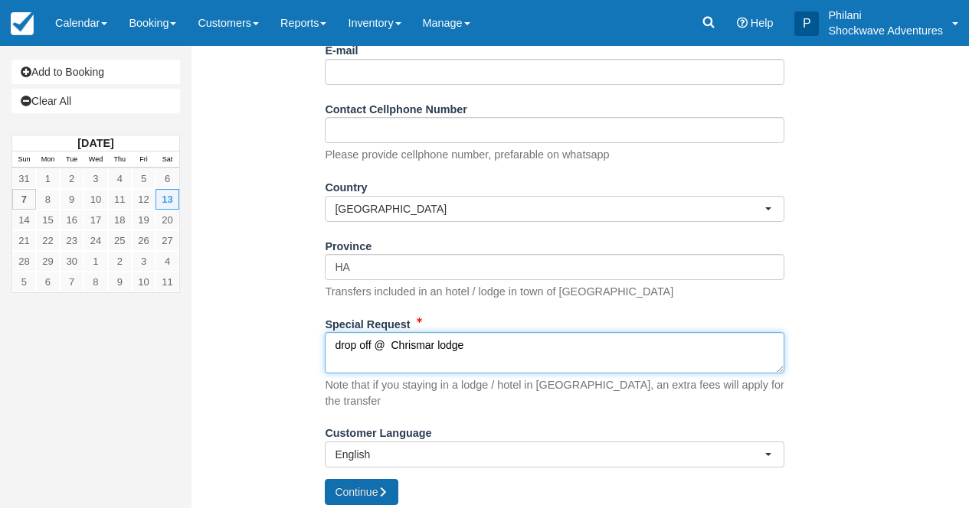
type textarea "drop off @ Chrismar lodge"
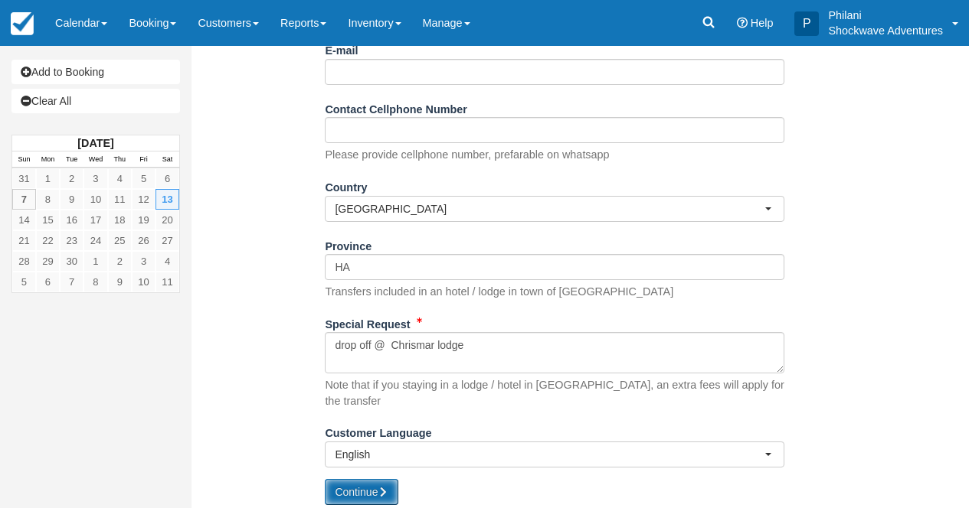
click at [378, 479] on button "Continue" at bounding box center [362, 492] width 74 height 26
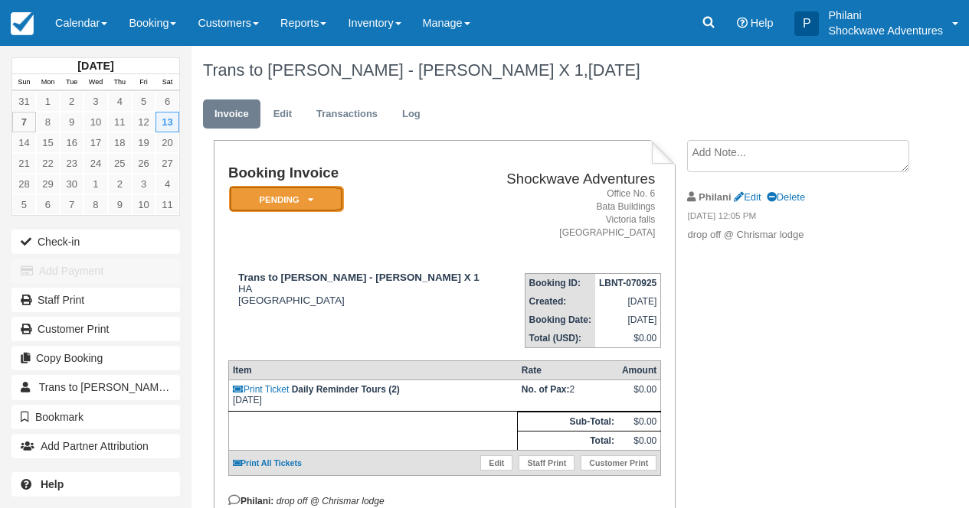
click at [313, 205] on em "Pending" at bounding box center [286, 199] width 115 height 27
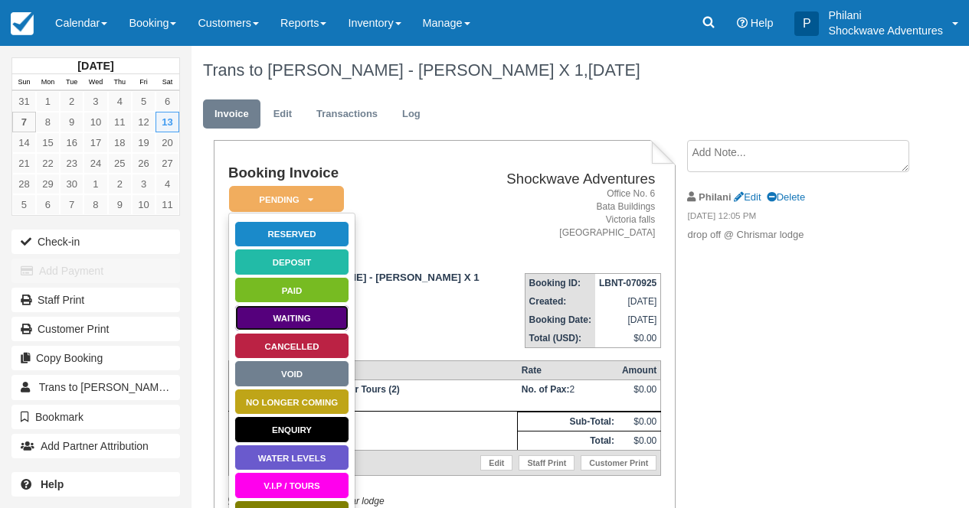
click at [322, 324] on link "Waiting" at bounding box center [291, 318] width 115 height 27
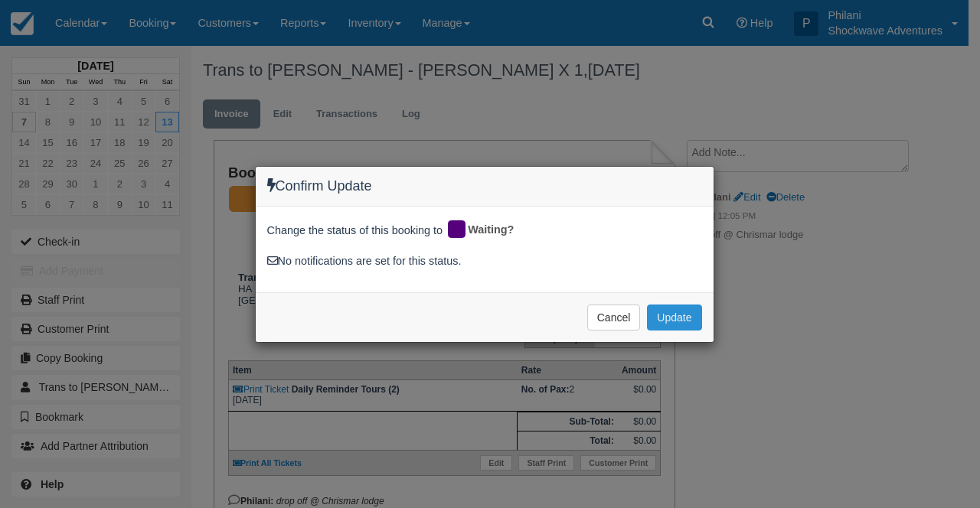
click at [678, 314] on button "Update" at bounding box center [674, 318] width 54 height 26
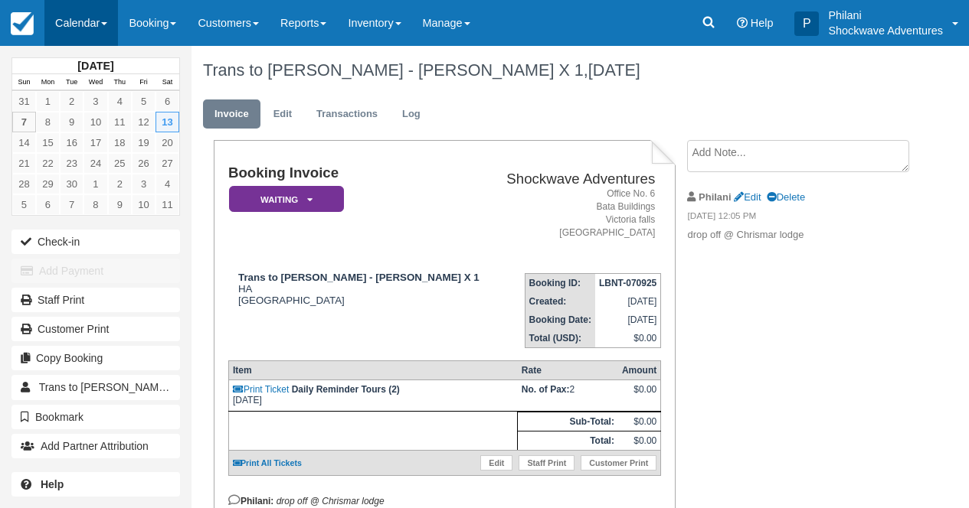
click at [94, 19] on link "Calendar" at bounding box center [81, 23] width 74 height 46
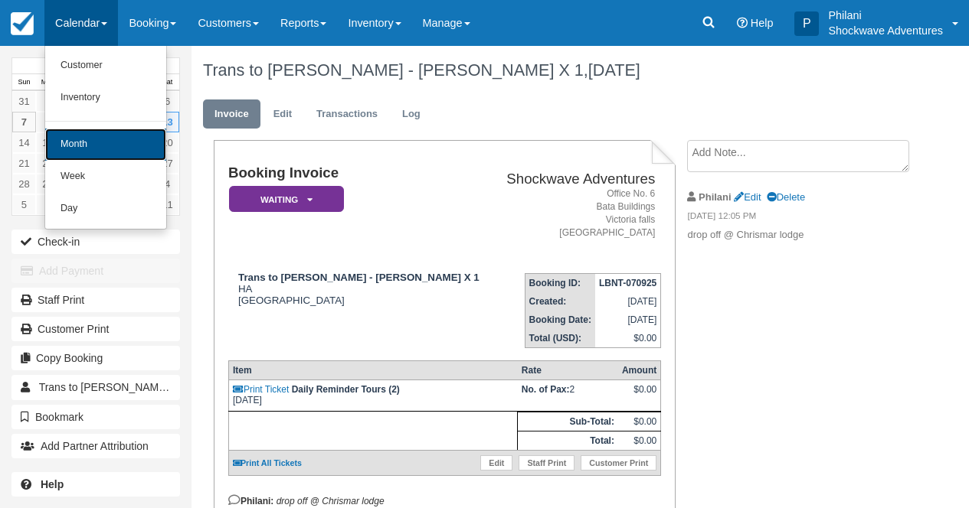
click at [116, 147] on link "Month" at bounding box center [105, 145] width 121 height 32
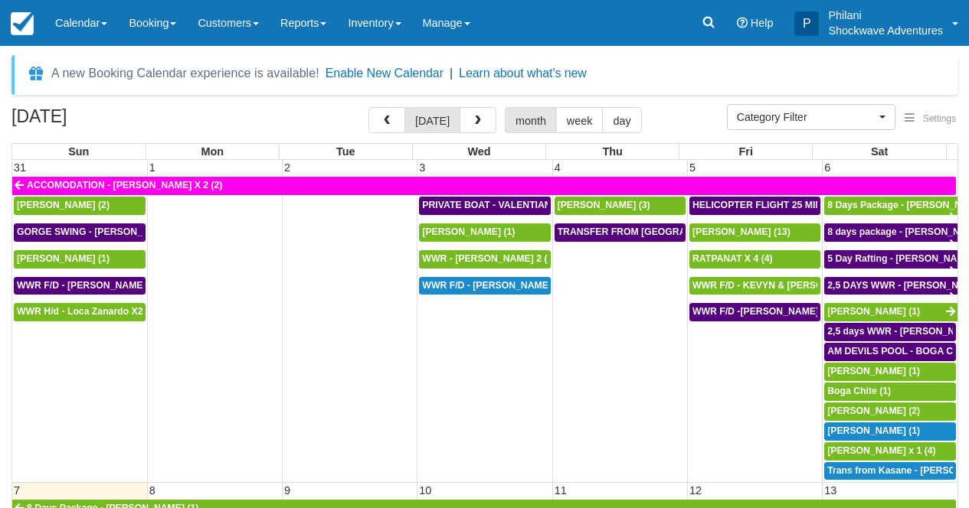
select select
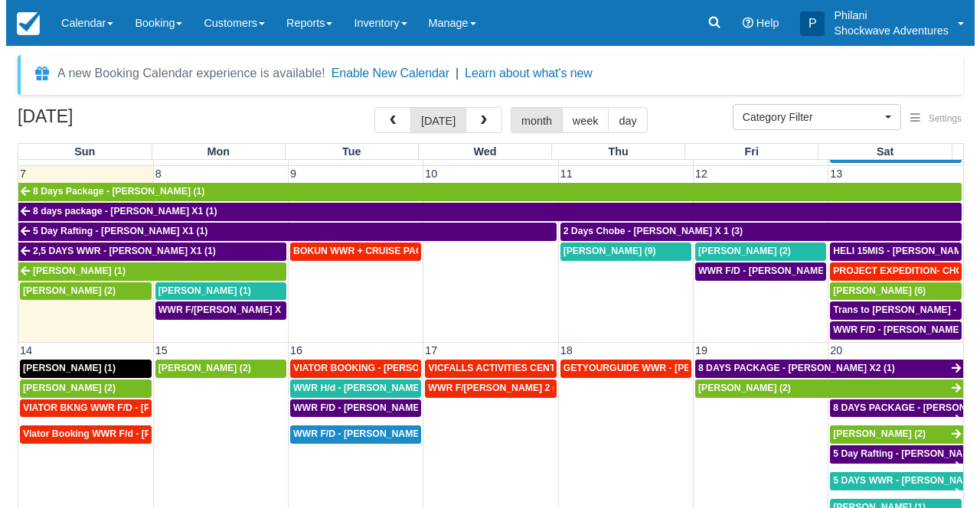
scroll to position [303, 0]
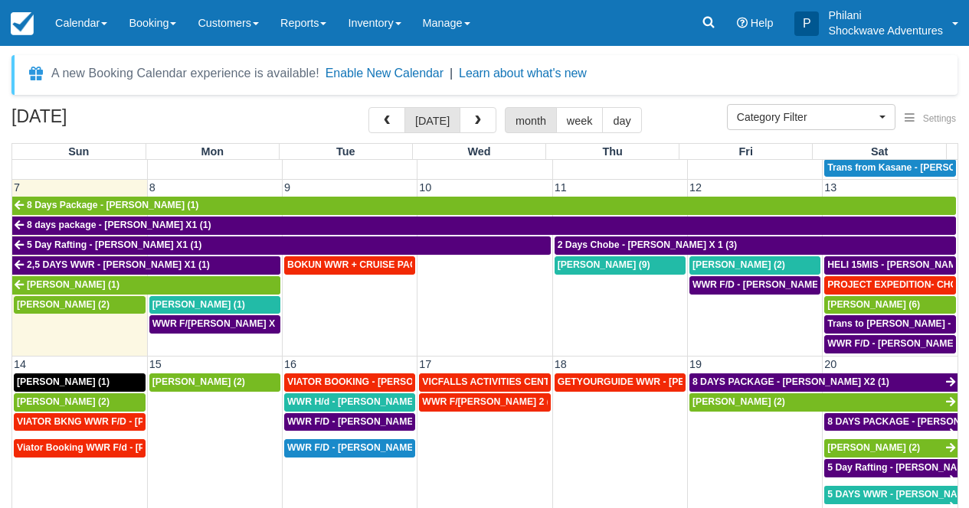
click at [486, 315] on td at bounding box center [484, 305] width 135 height 99
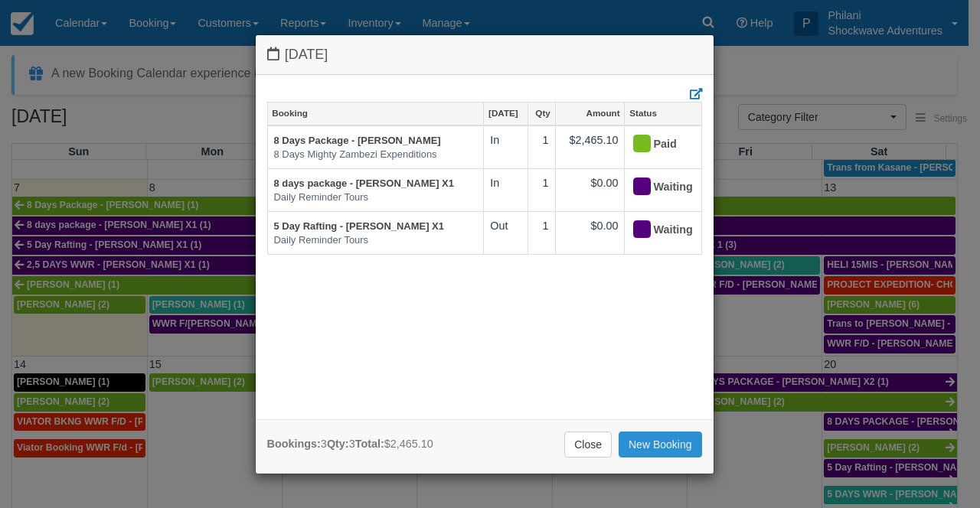
click at [654, 445] on link "New Booking" at bounding box center [660, 445] width 83 height 26
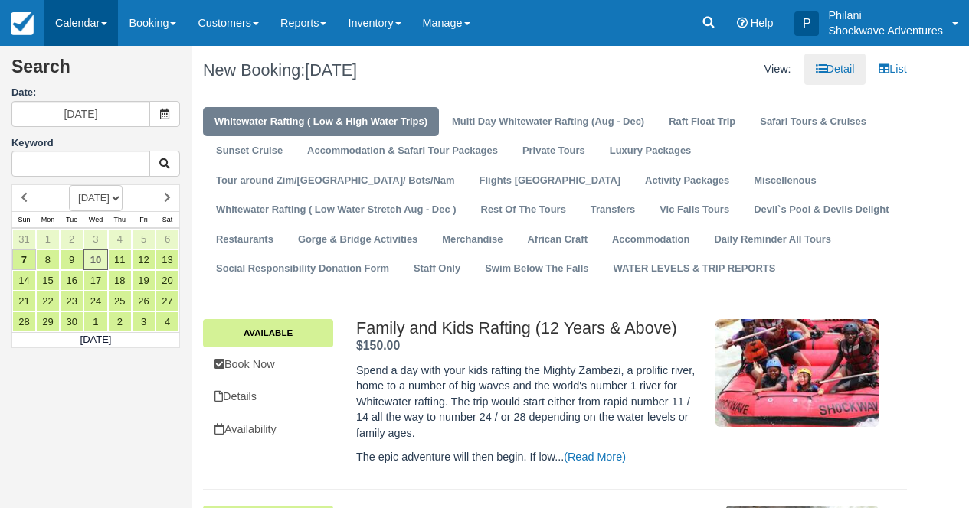
click at [111, 31] on link "Calendar" at bounding box center [81, 23] width 74 height 46
click at [81, 27] on link "Calendar" at bounding box center [81, 23] width 74 height 46
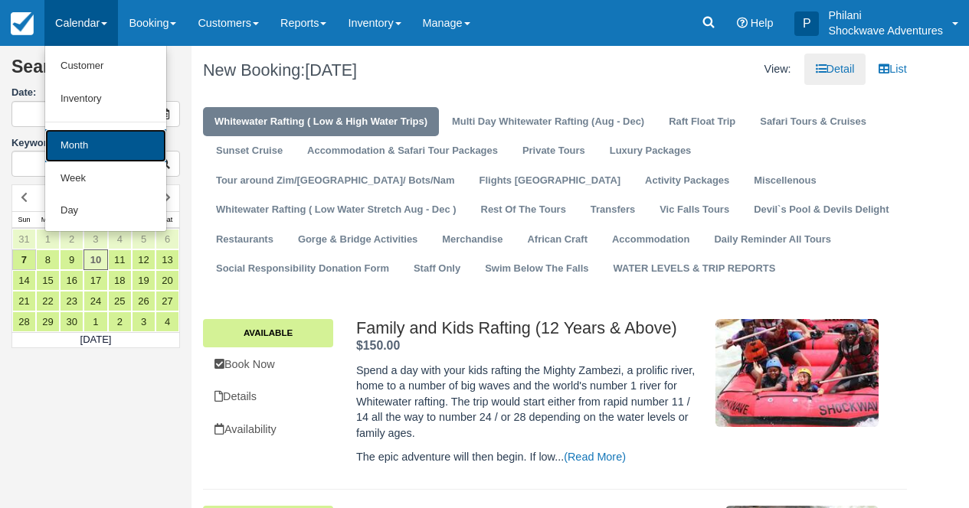
click at [81, 149] on link "Month" at bounding box center [105, 145] width 121 height 33
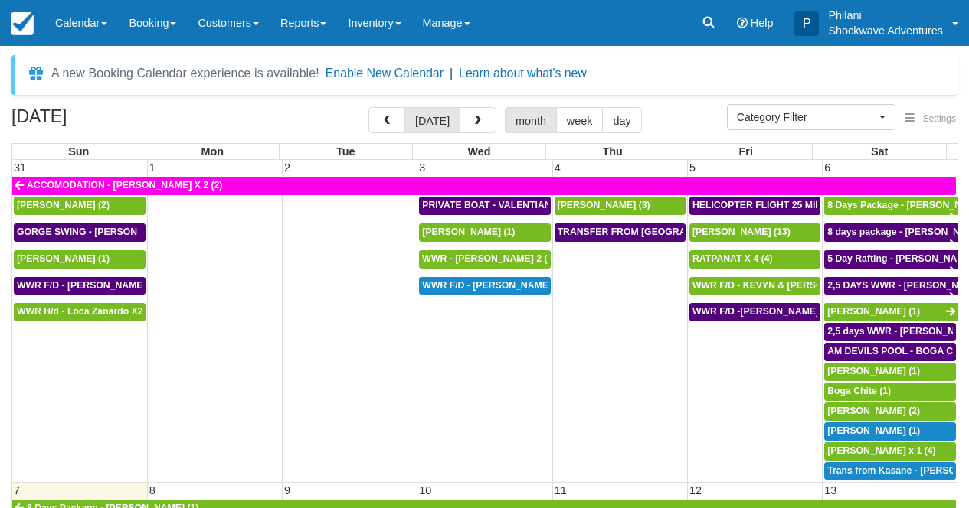
select select
click at [479, 126] on span "button" at bounding box center [477, 121] width 11 height 11
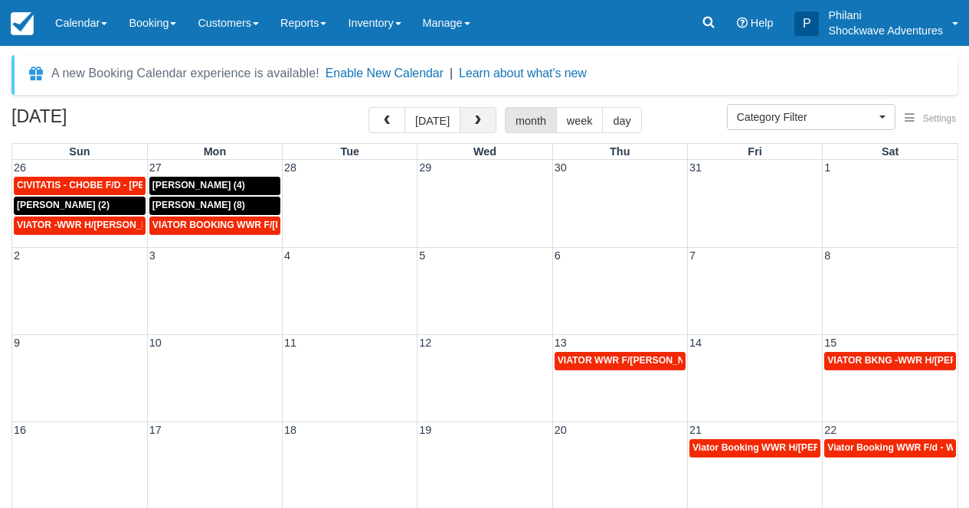
click at [480, 126] on span "button" at bounding box center [477, 121] width 11 height 11
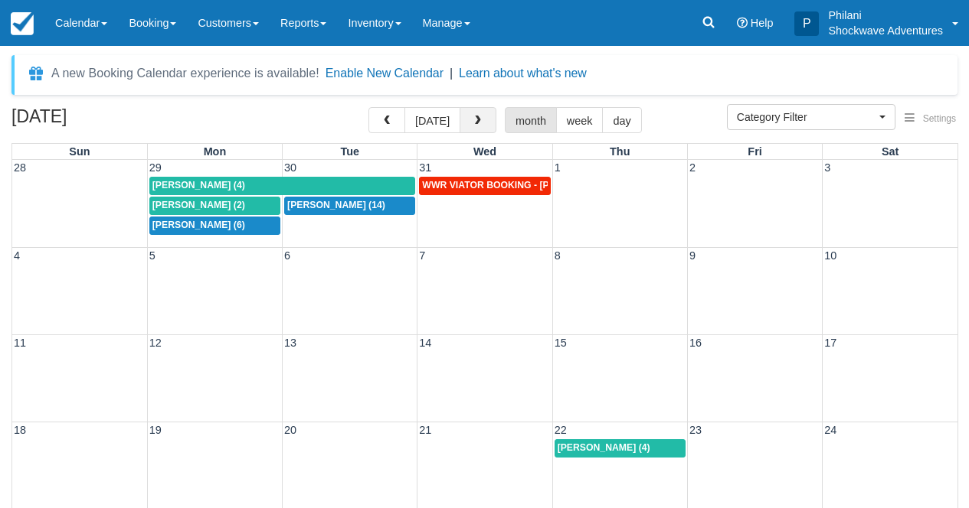
click at [481, 125] on span "button" at bounding box center [477, 121] width 11 height 11
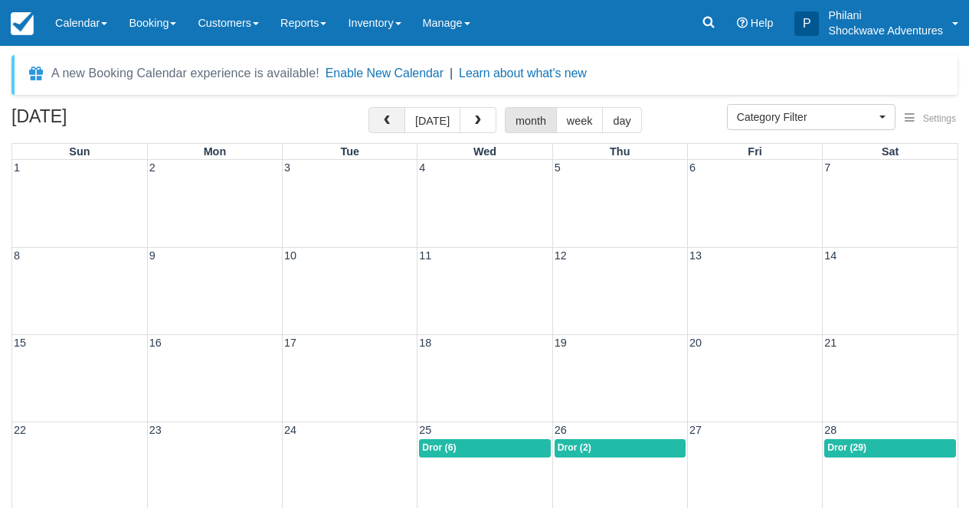
click at [402, 125] on button "button" at bounding box center [386, 120] width 37 height 26
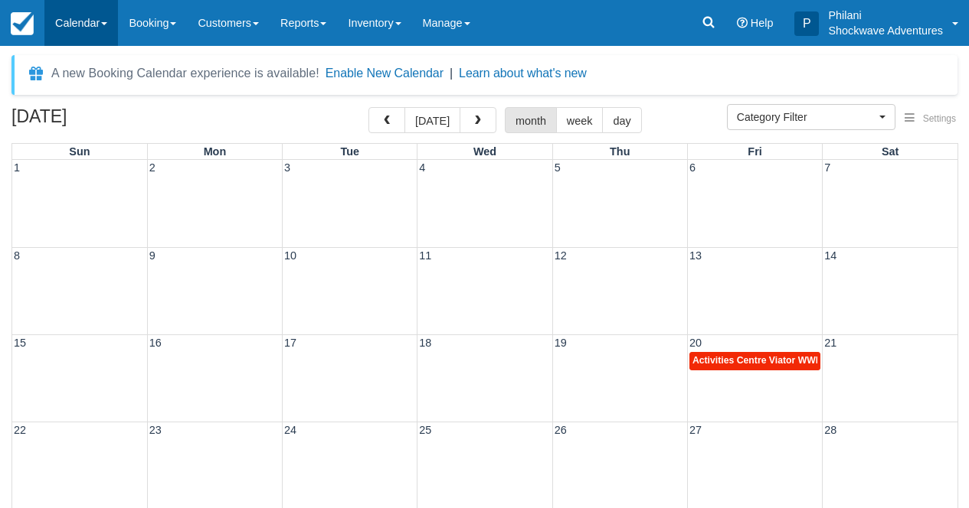
click at [96, 24] on link "Calendar" at bounding box center [81, 23] width 74 height 46
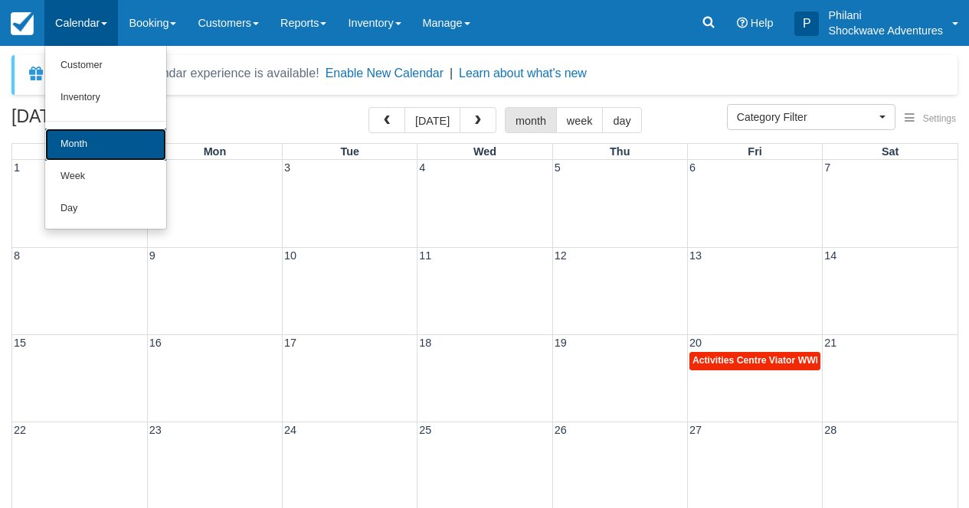
click at [103, 142] on link "Month" at bounding box center [105, 145] width 121 height 32
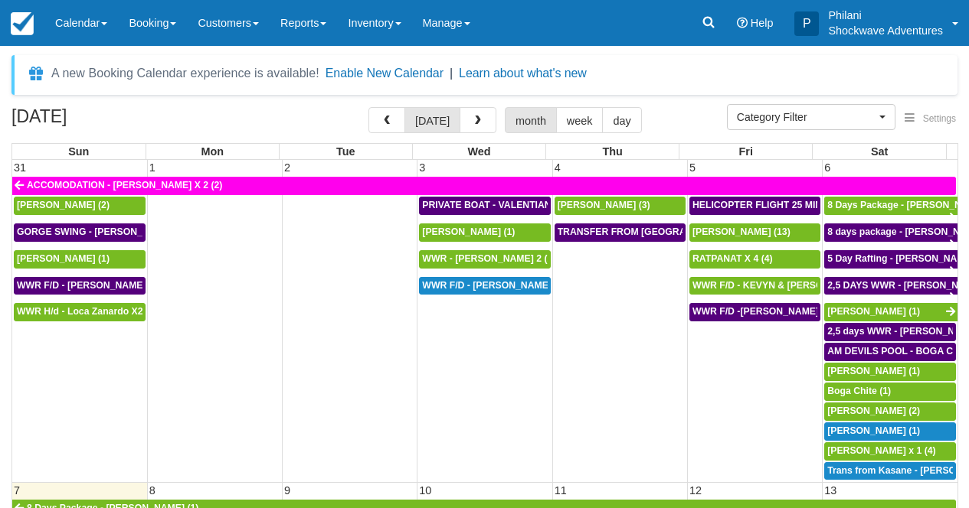
select select
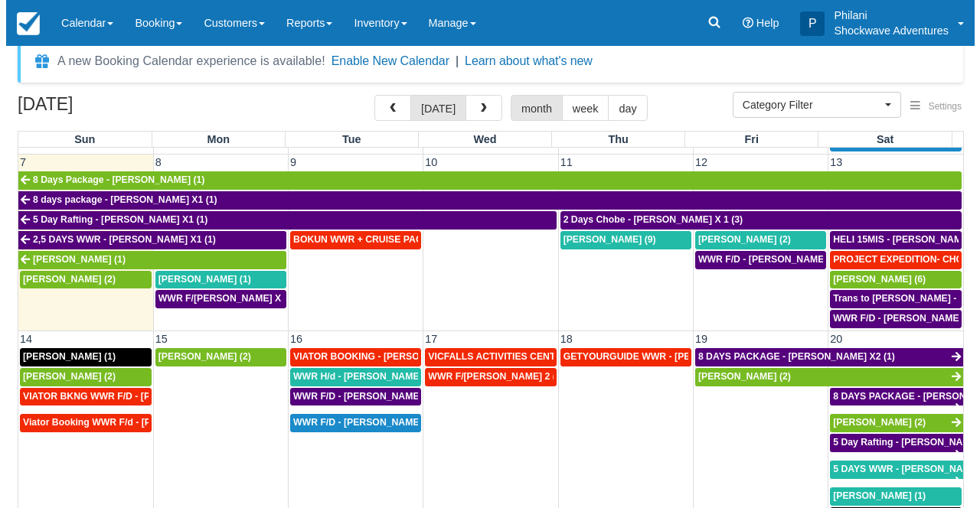
scroll to position [267, 0]
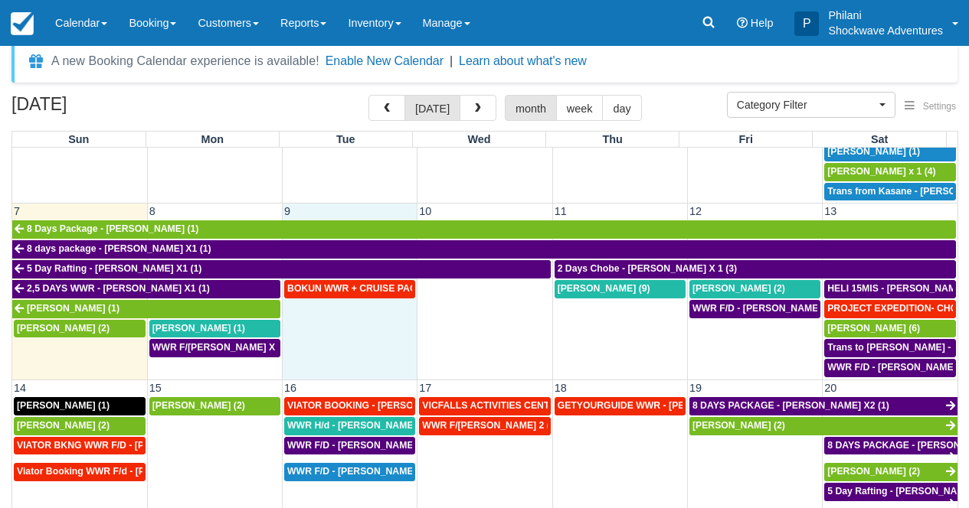
click at [369, 351] on td "BOKUN WWR + CRUISE PACKAGE - Janet South X 2 (2)" at bounding box center [350, 328] width 135 height 99
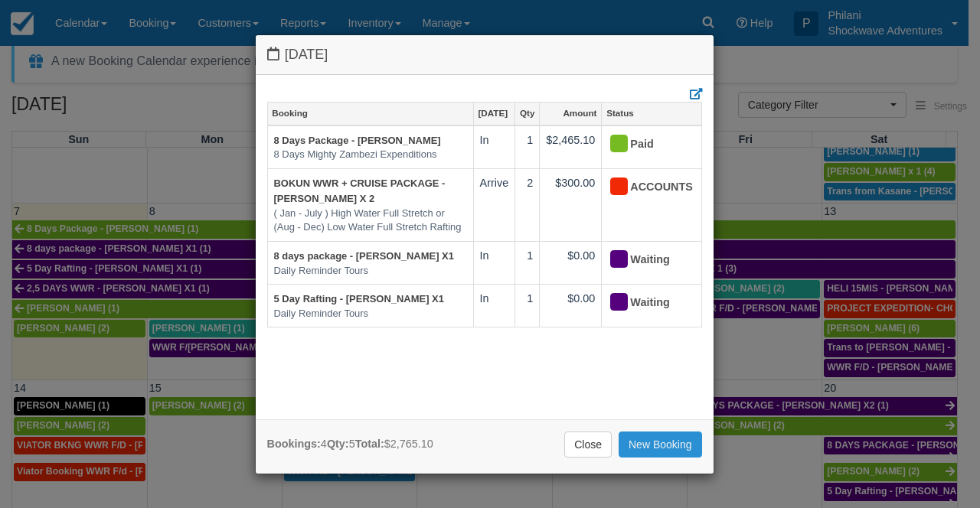
click at [654, 440] on link "New Booking" at bounding box center [660, 445] width 83 height 26
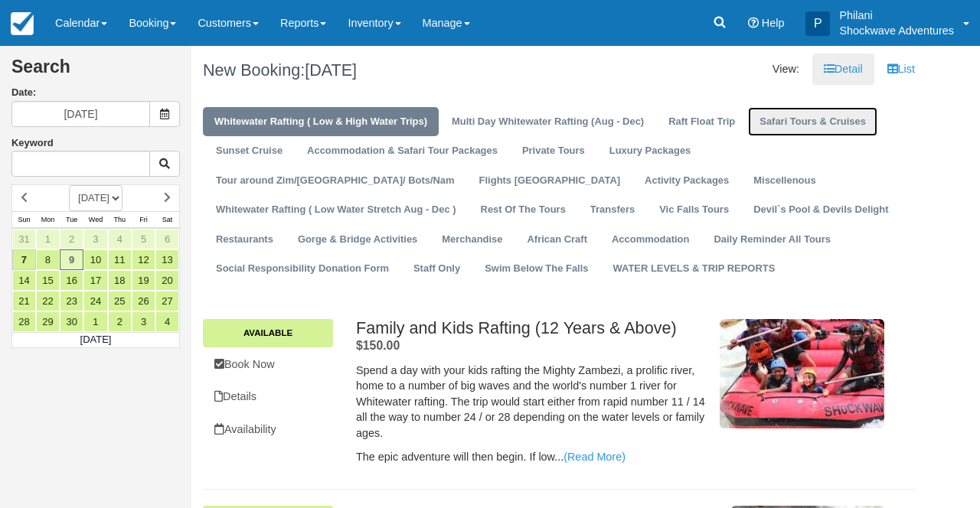
drag, startPoint x: 0, startPoint y: 0, endPoint x: 799, endPoint y: 125, distance: 808.3
click at [799, 125] on link "Safari Tours & Cruises" at bounding box center [812, 122] width 129 height 30
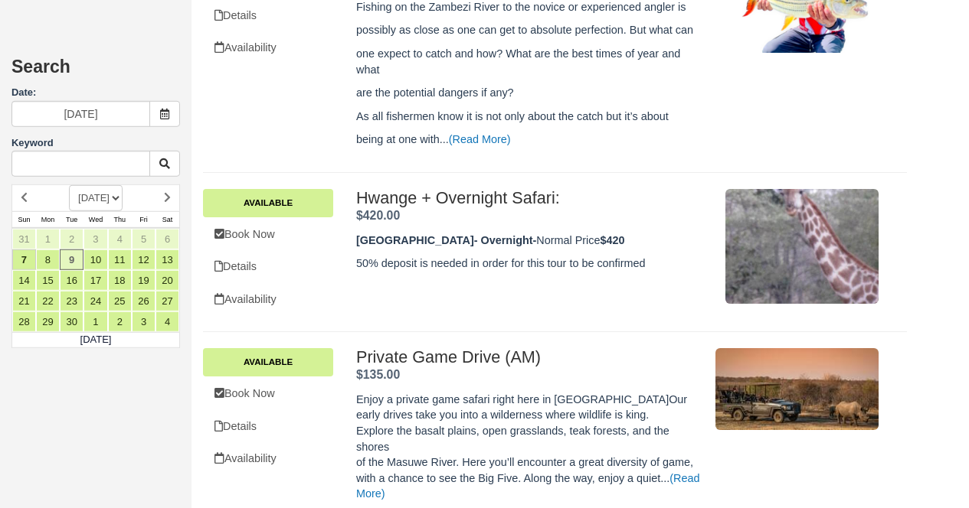
scroll to position [1176, 0]
